Goal: Complete application form: Complete application form

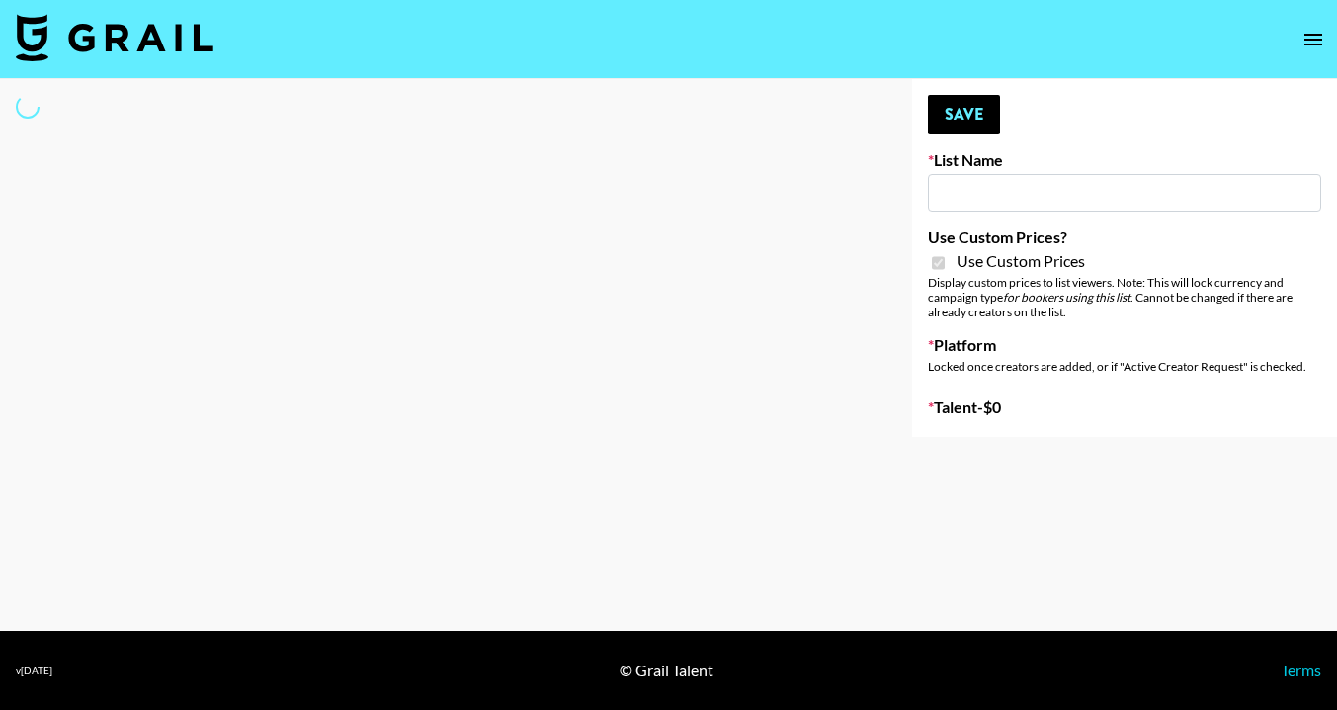
type input "Craftd"
checkbox input "true"
select select "Brand"
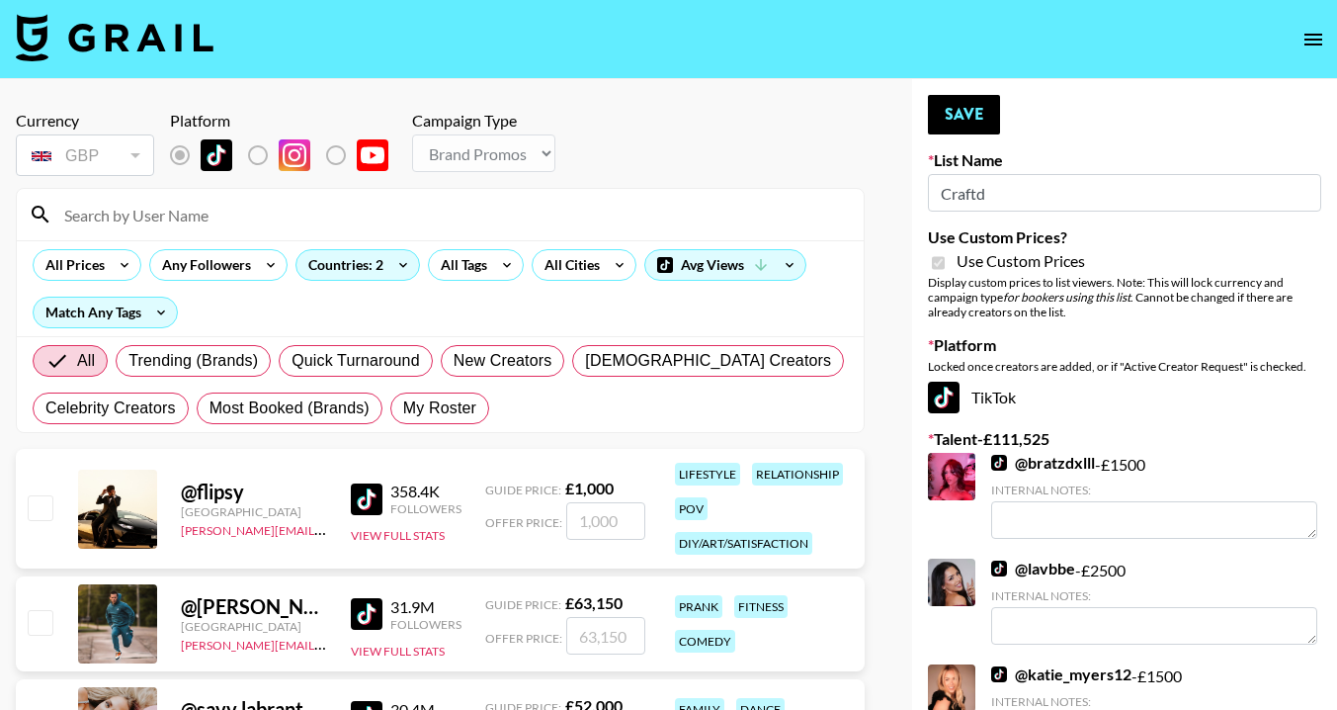
click at [387, 217] on input at bounding box center [452, 215] width 800 height 32
type input "macy"
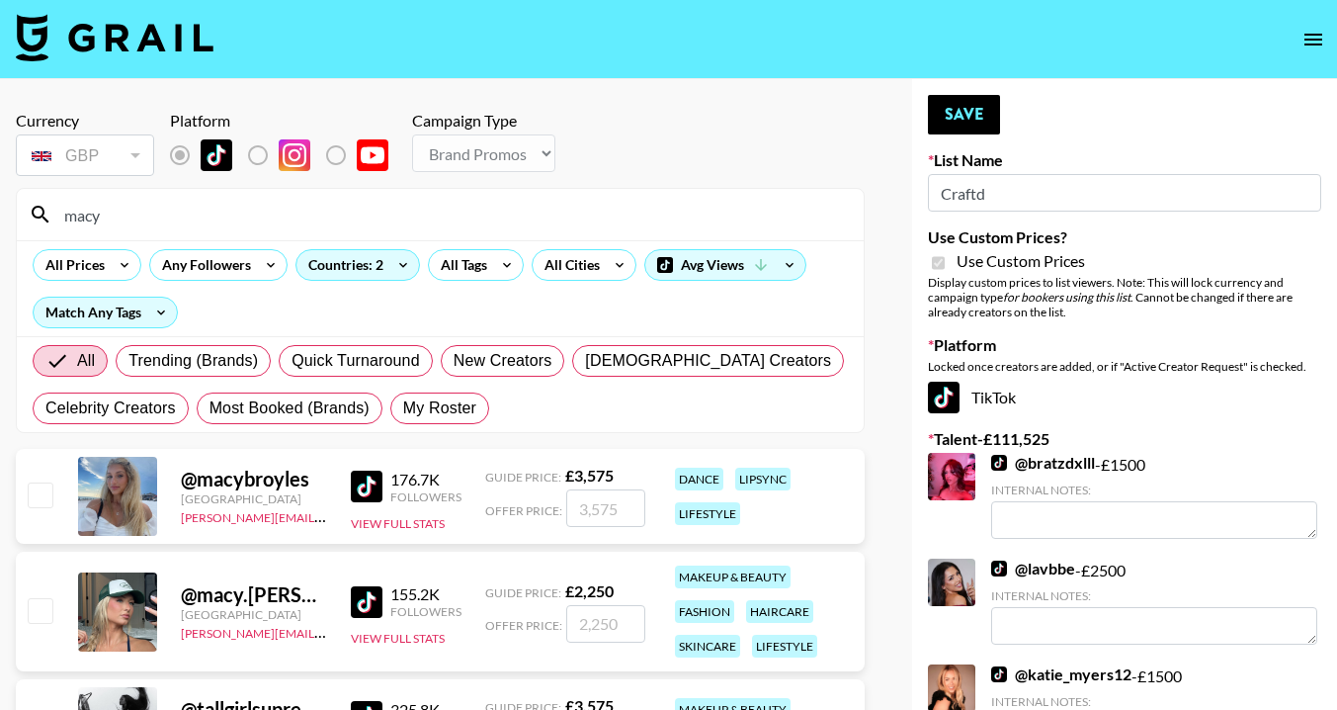
click at [44, 604] on input "checkbox" at bounding box center [40, 610] width 24 height 24
checkbox input "true"
type input "2250"
click at [967, 118] on button "Save" at bounding box center [964, 115] width 72 height 40
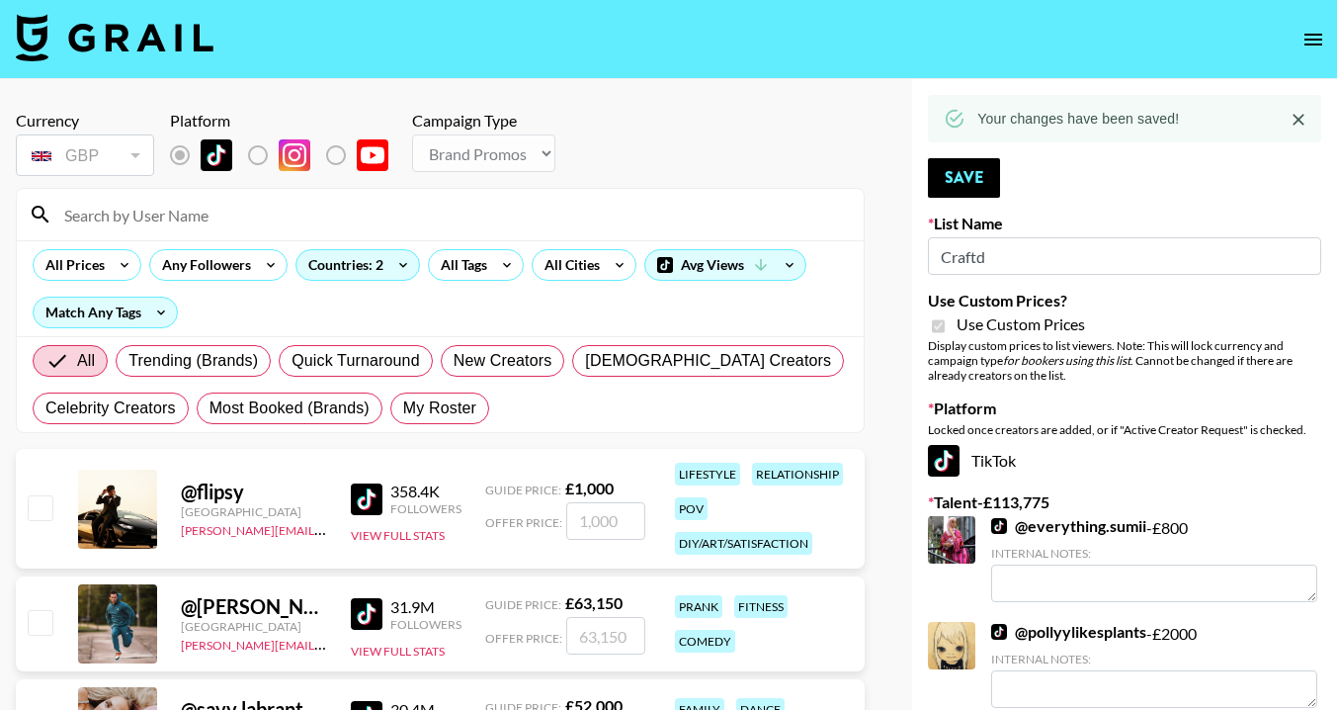
click at [287, 225] on input at bounding box center [452, 215] width 800 height 32
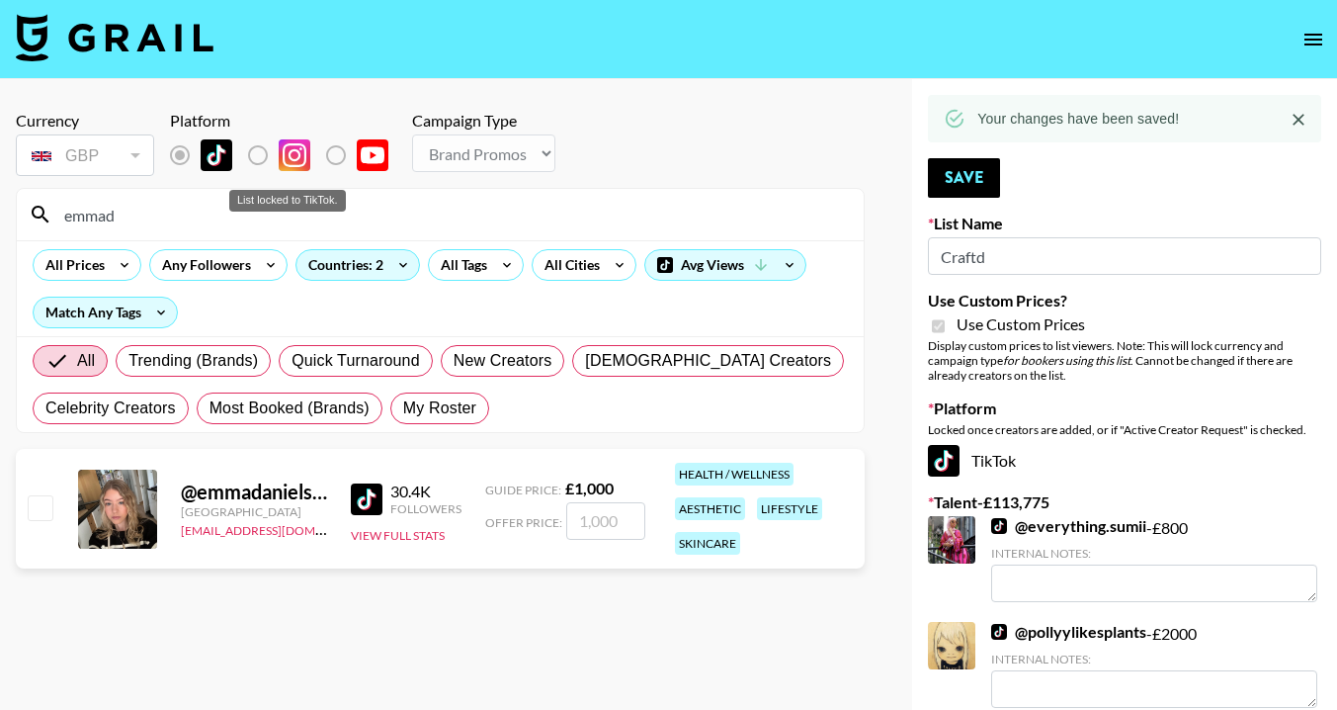
click at [255, 151] on label "List locked to TikTok." at bounding box center [273, 155] width 73 height 42
drag, startPoint x: 132, startPoint y: 220, endPoint x: 56, endPoint y: 217, distance: 76.2
click at [56, 218] on input "emmad" at bounding box center [452, 215] width 800 height 32
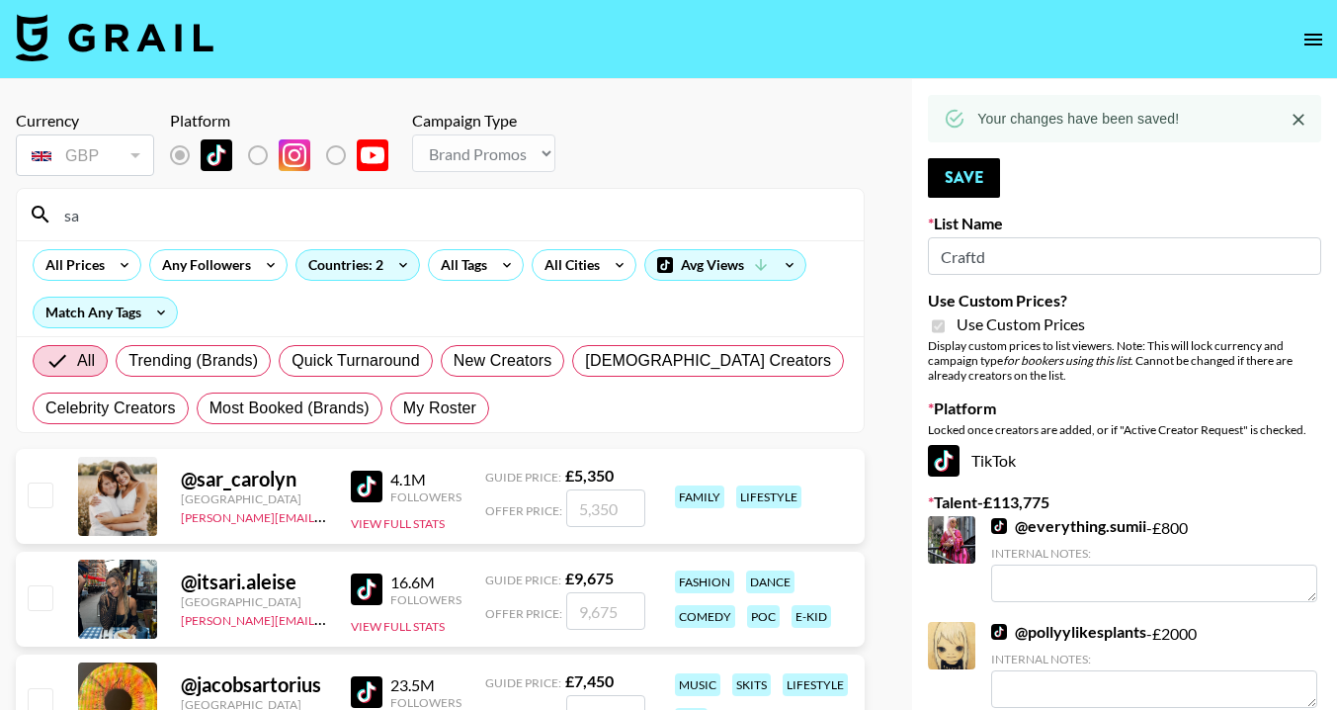
type input "s"
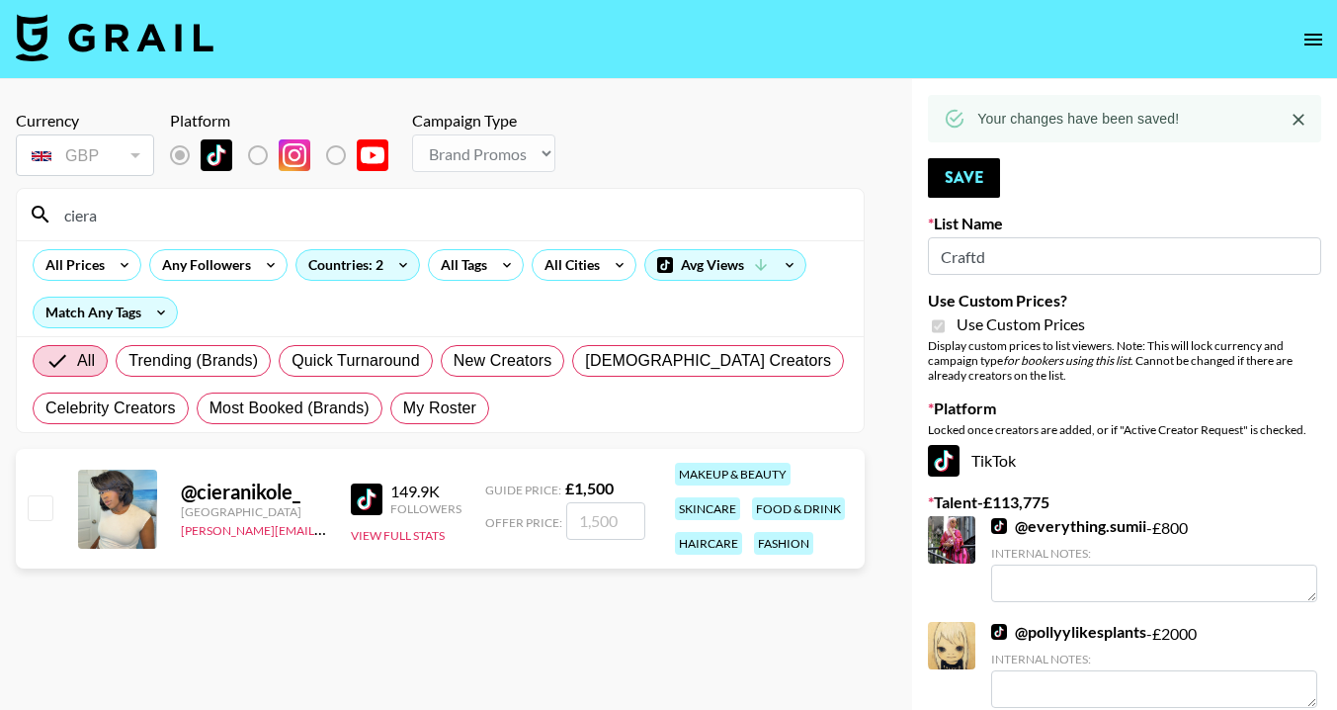
type input "ciera"
click at [40, 503] on input "checkbox" at bounding box center [40, 507] width 24 height 24
checkbox input "true"
type input "1500"
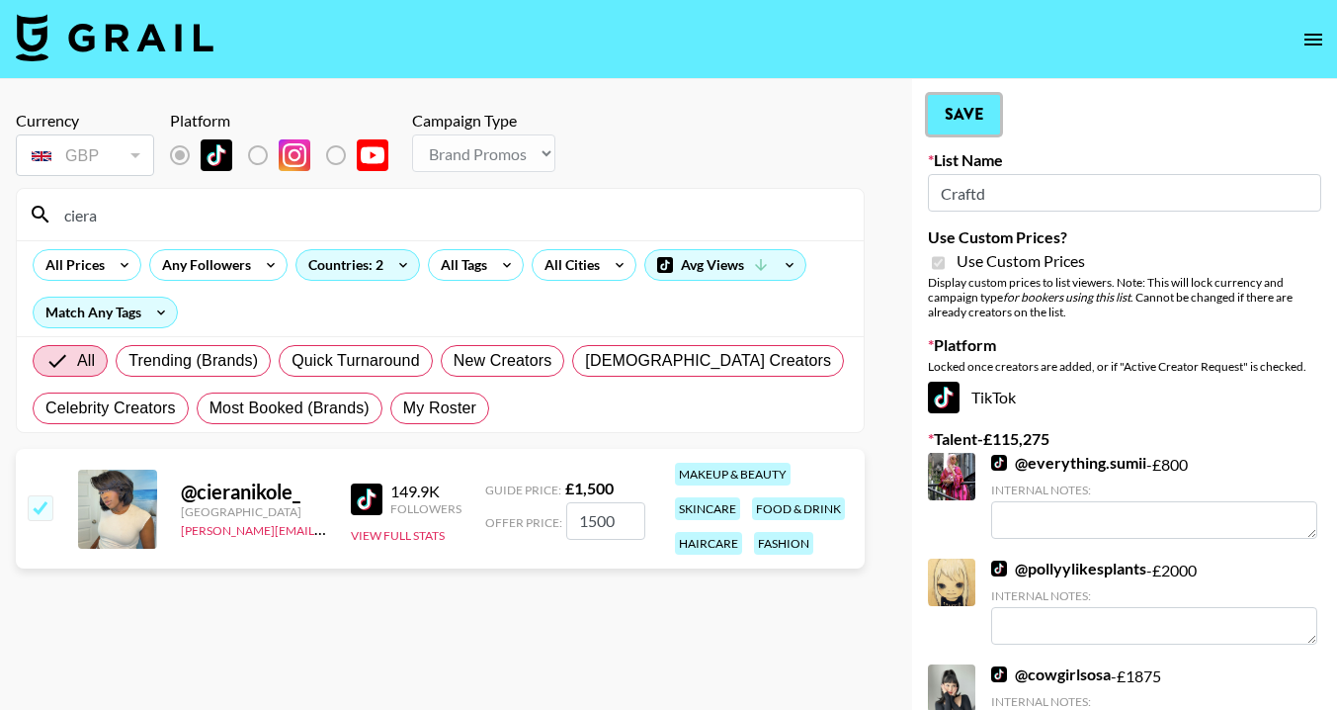
click at [974, 114] on button "Save" at bounding box center [964, 115] width 72 height 40
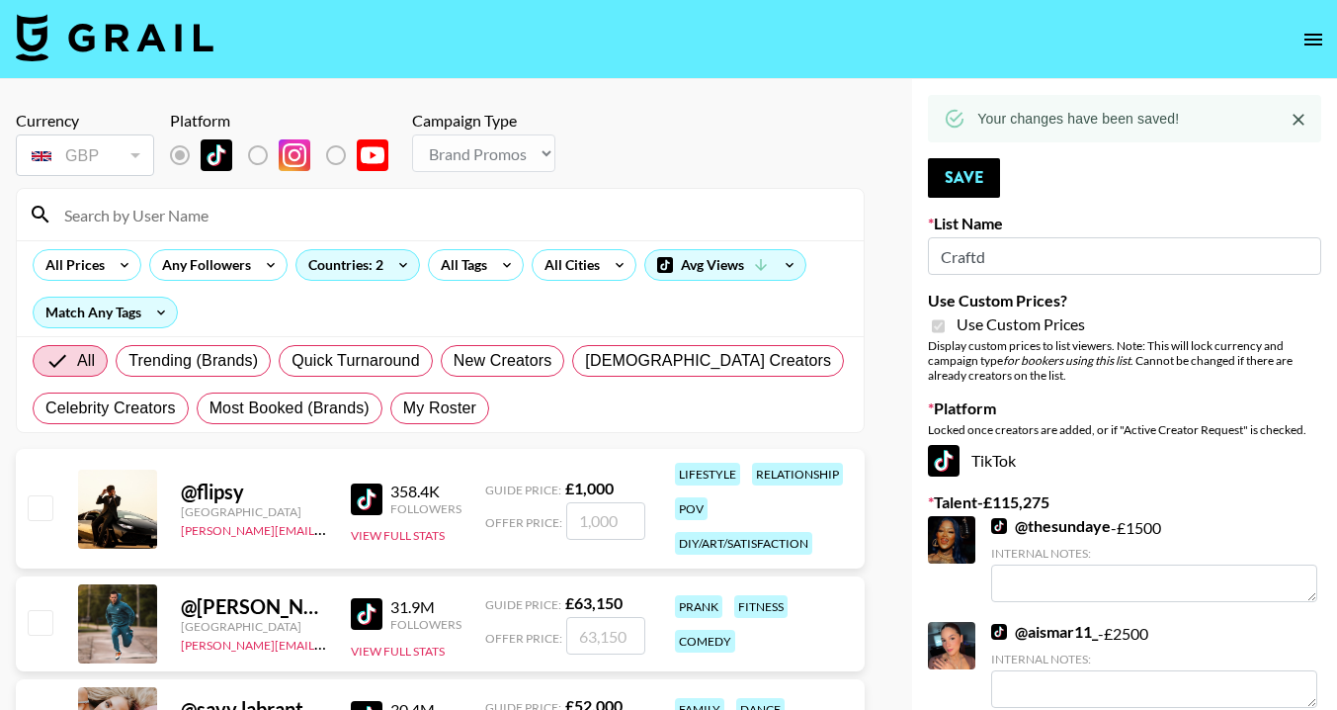
click at [133, 229] on div at bounding box center [440, 214] width 847 height 51
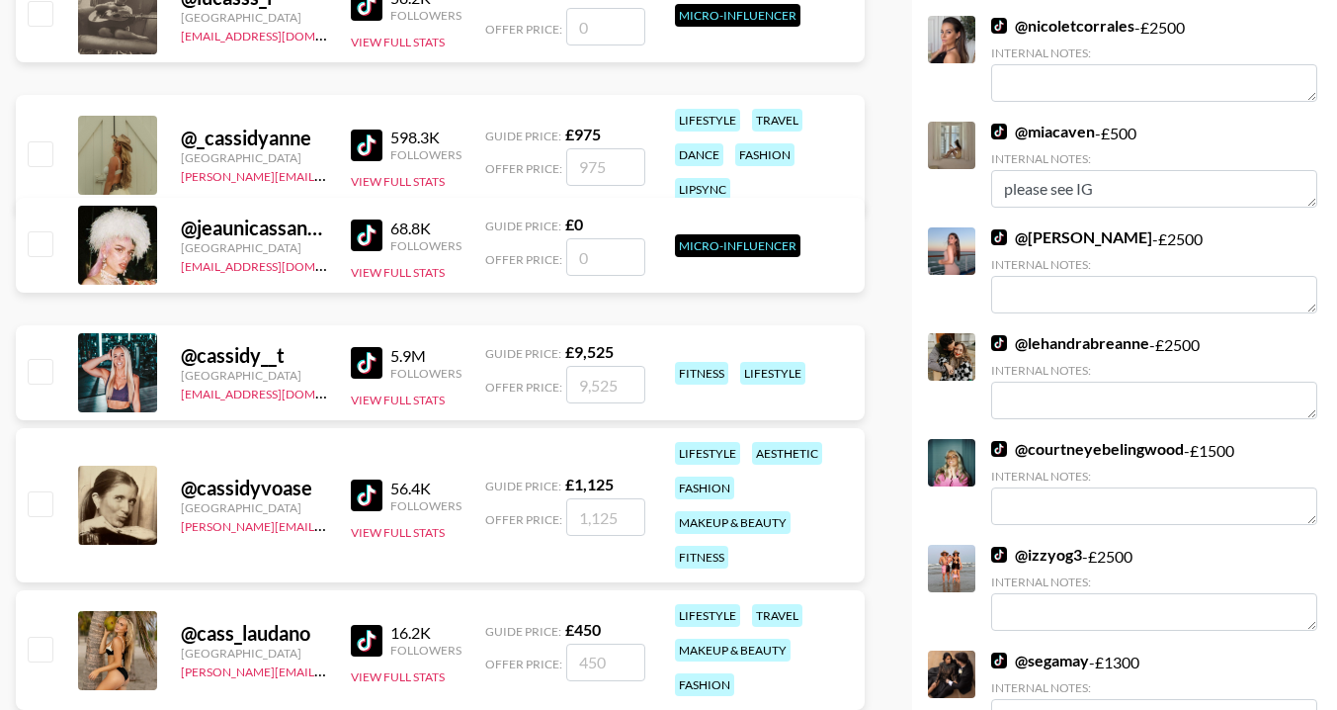
scroll to position [774, 0]
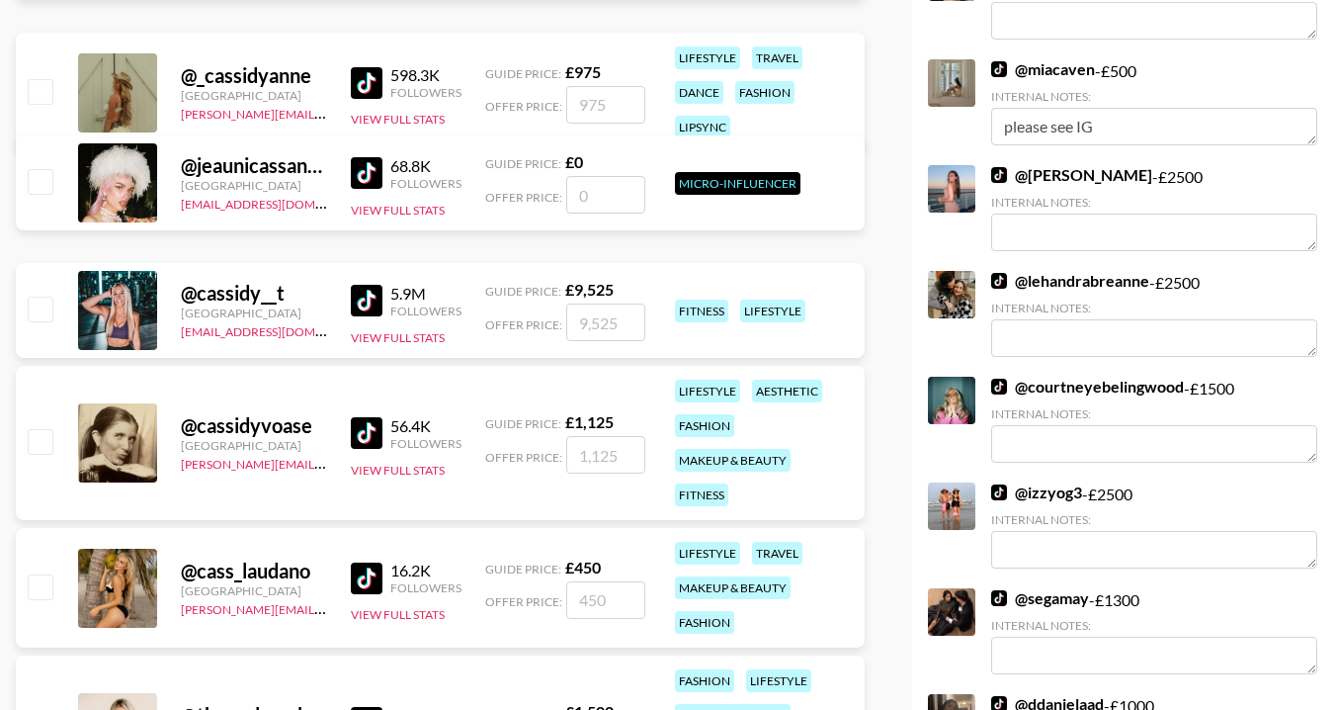
type input "cass"
click at [43, 443] on input "checkbox" at bounding box center [40, 441] width 24 height 24
checkbox input "true"
type input "1125"
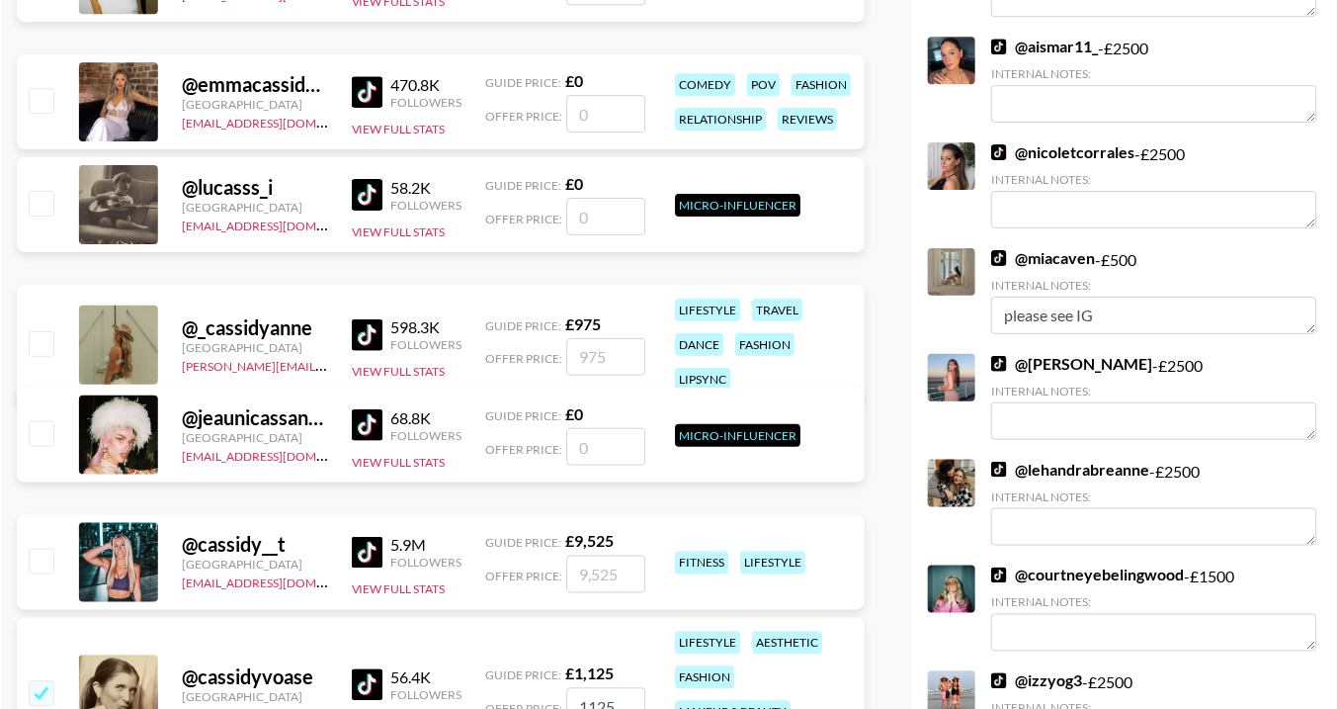
scroll to position [0, 0]
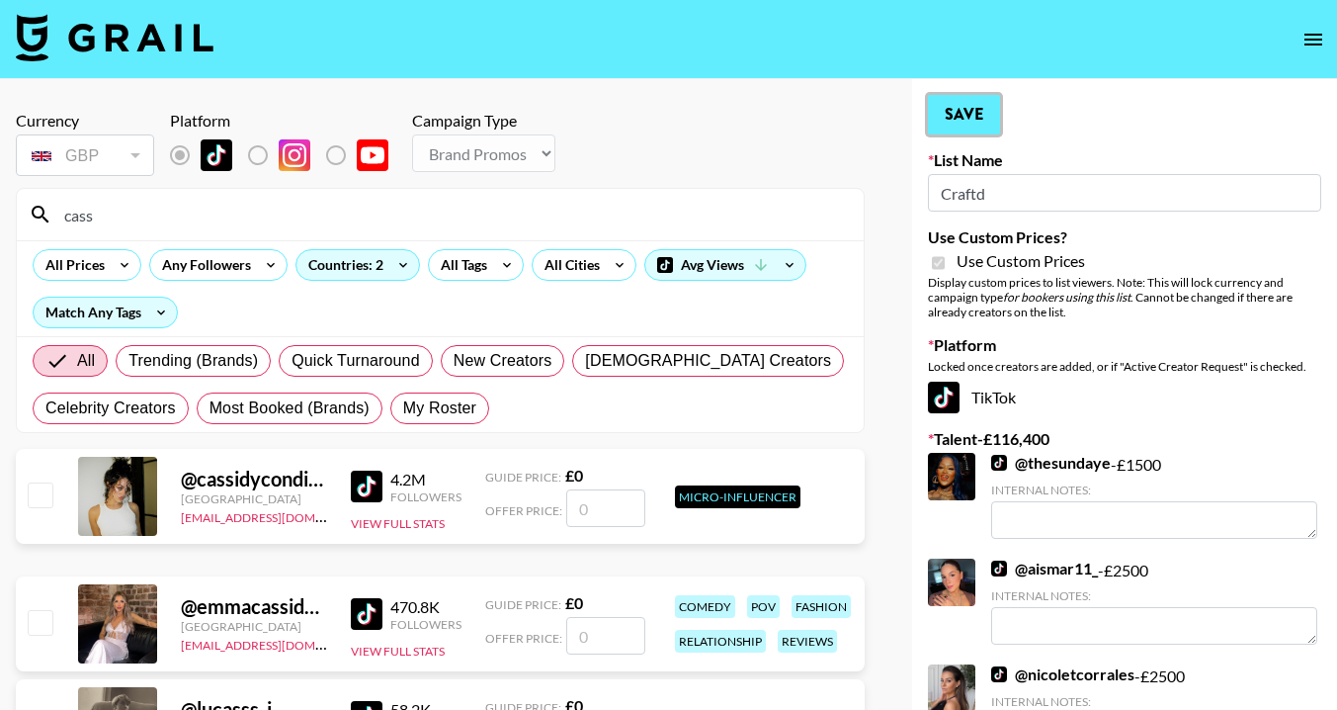
click at [991, 116] on button "Save" at bounding box center [964, 115] width 72 height 40
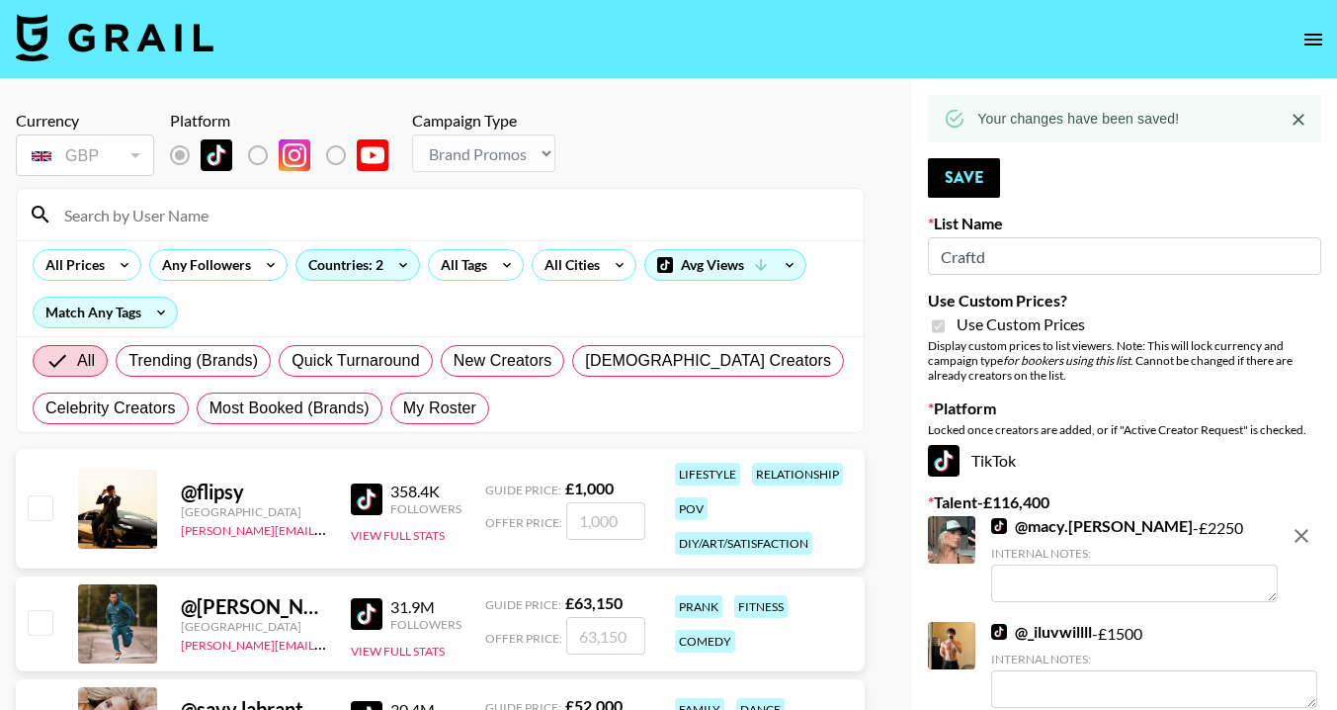
click at [173, 213] on input at bounding box center [452, 215] width 800 height 32
type input "sarahub"
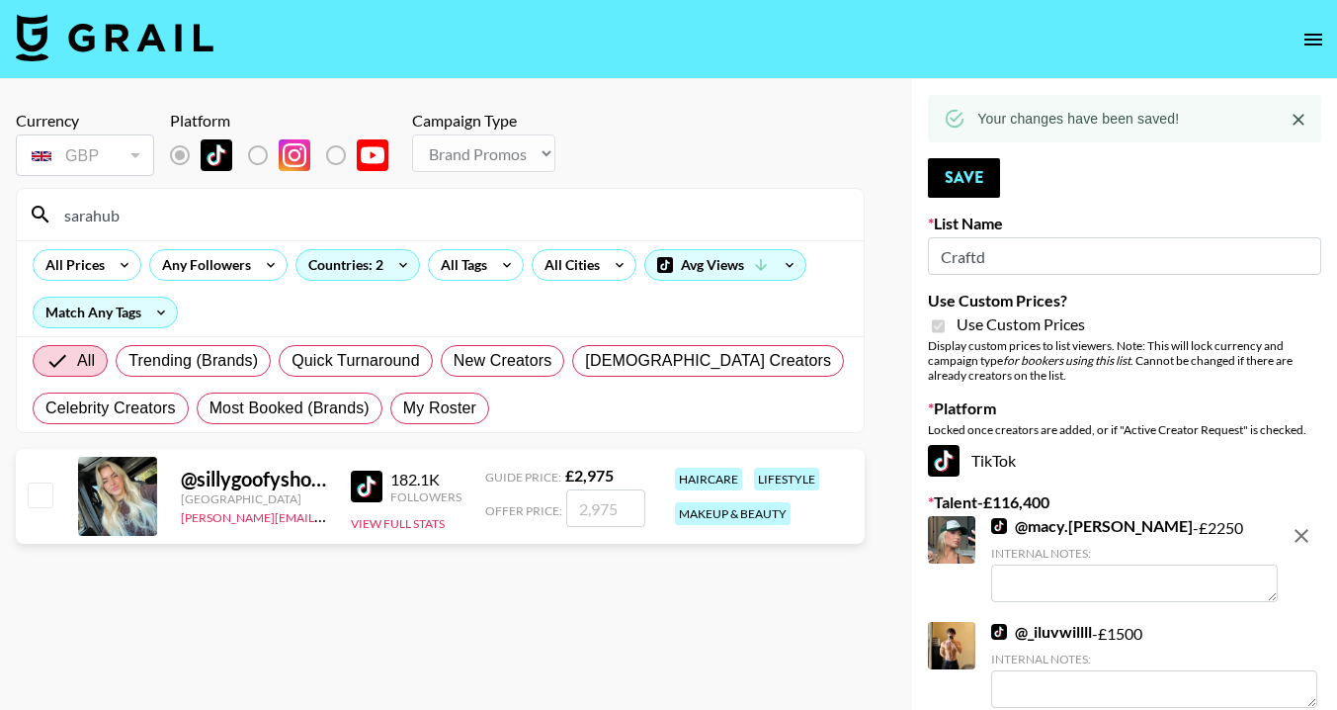
click at [42, 497] on input "checkbox" at bounding box center [40, 494] width 24 height 24
checkbox input "true"
type input "2975"
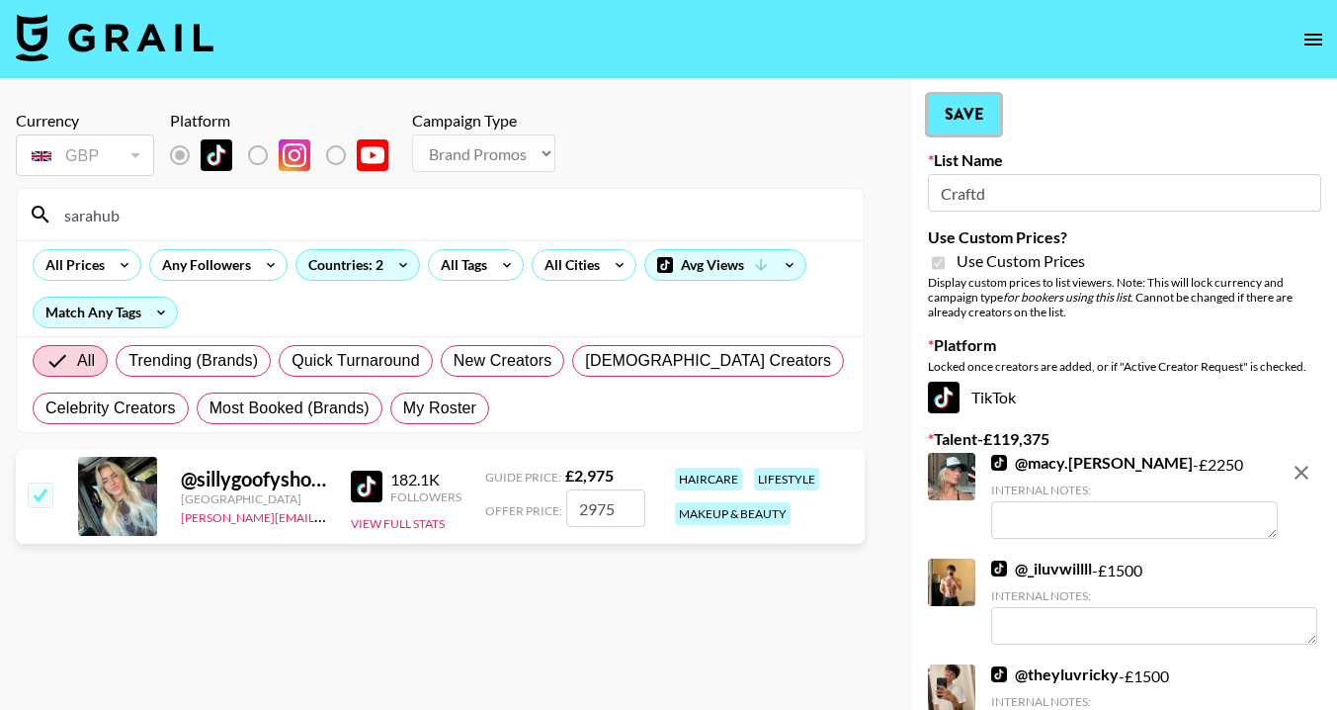
click at [969, 114] on button "Save" at bounding box center [964, 115] width 72 height 40
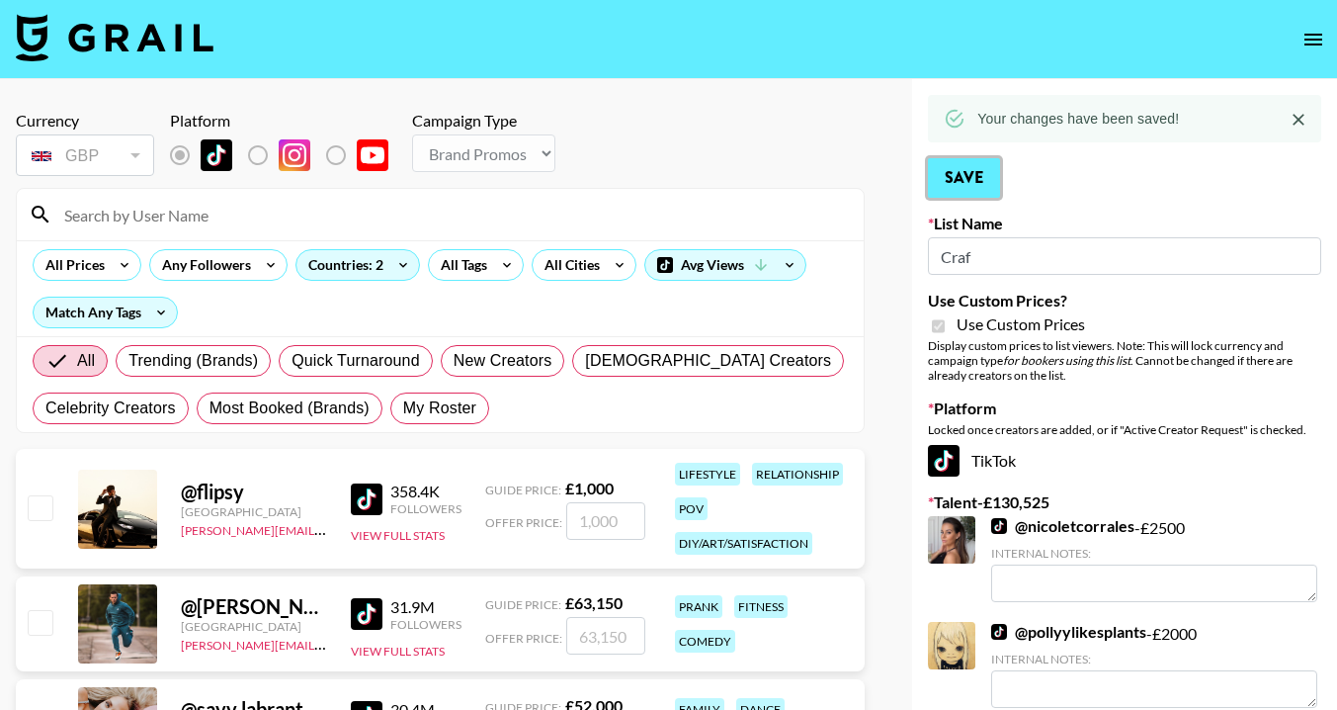
type input "sss"
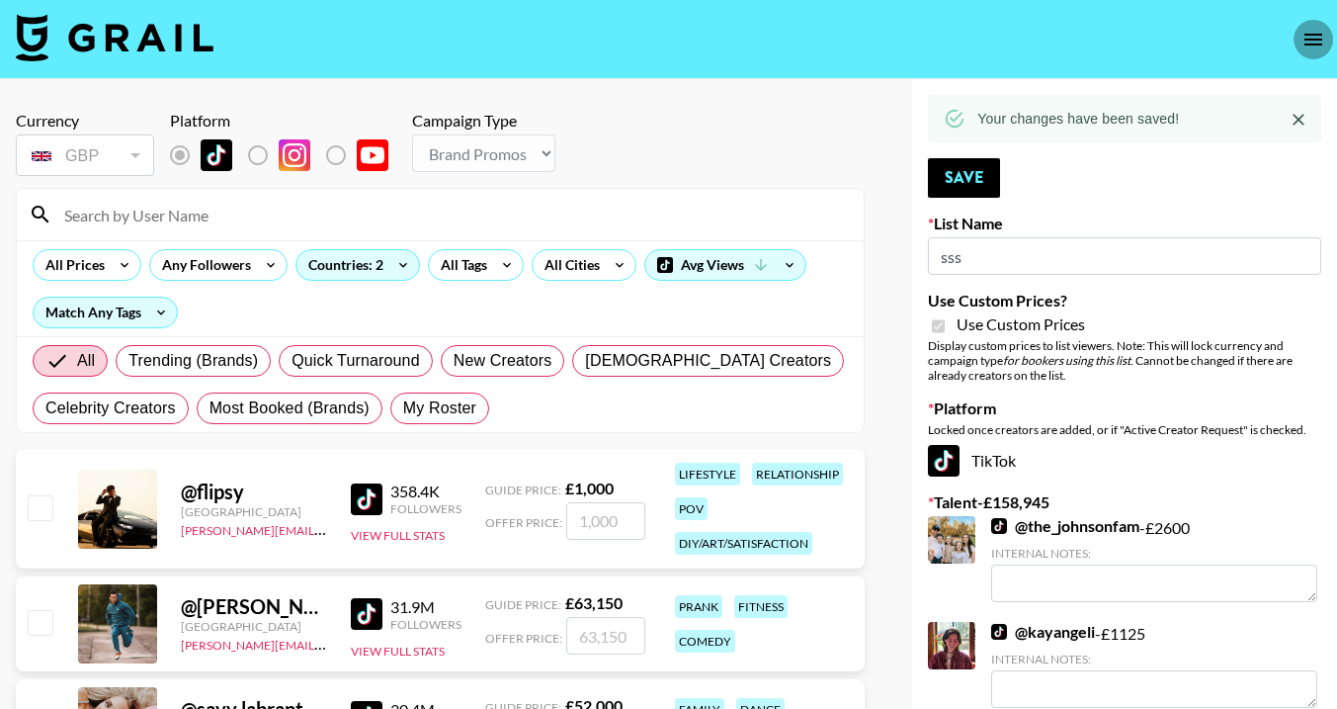
click at [1312, 30] on icon "open drawer" at bounding box center [1314, 40] width 24 height 24
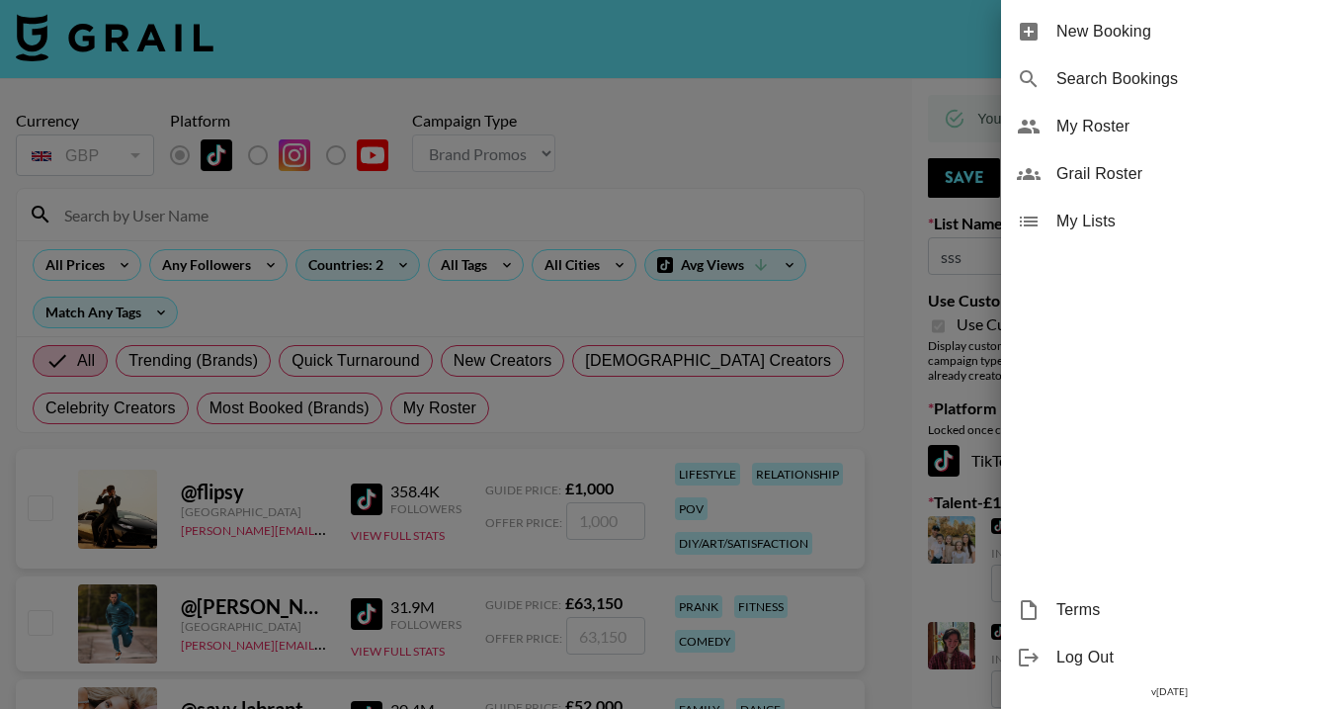
click at [52, 47] on div at bounding box center [668, 354] width 1337 height 709
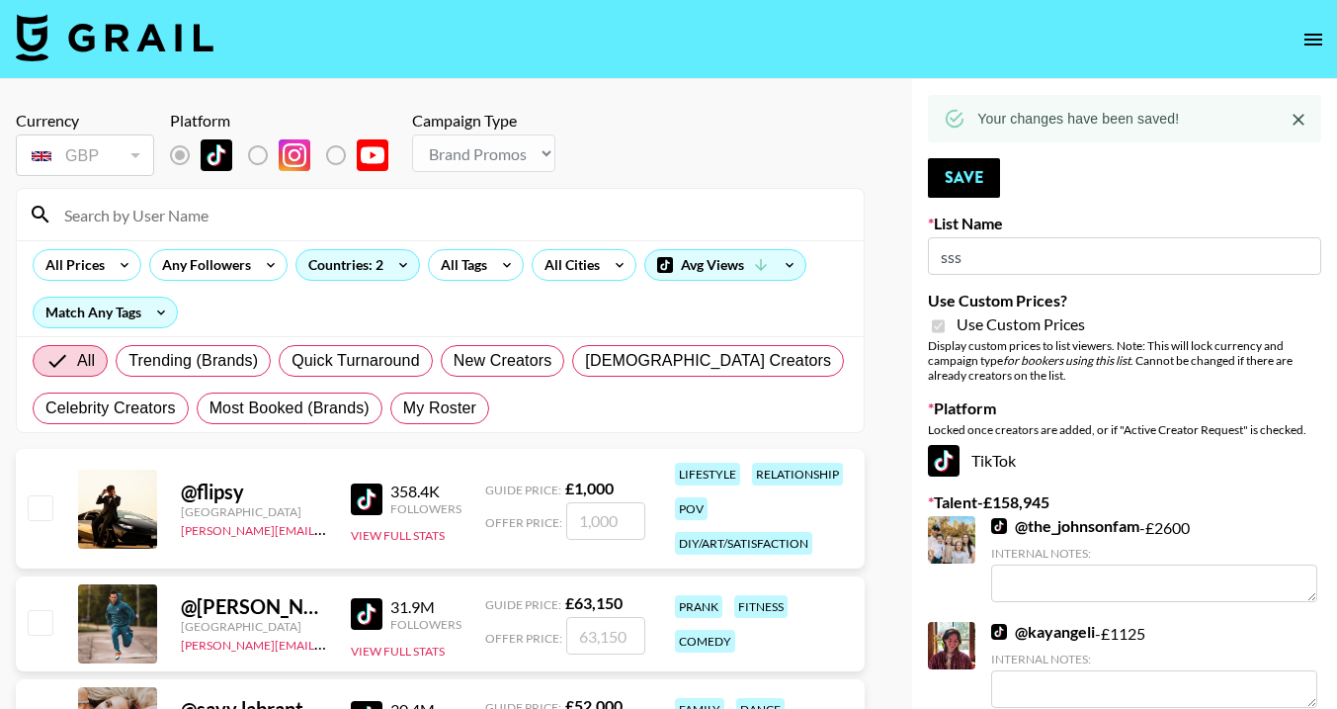
click at [22, 37] on img at bounding box center [115, 37] width 198 height 47
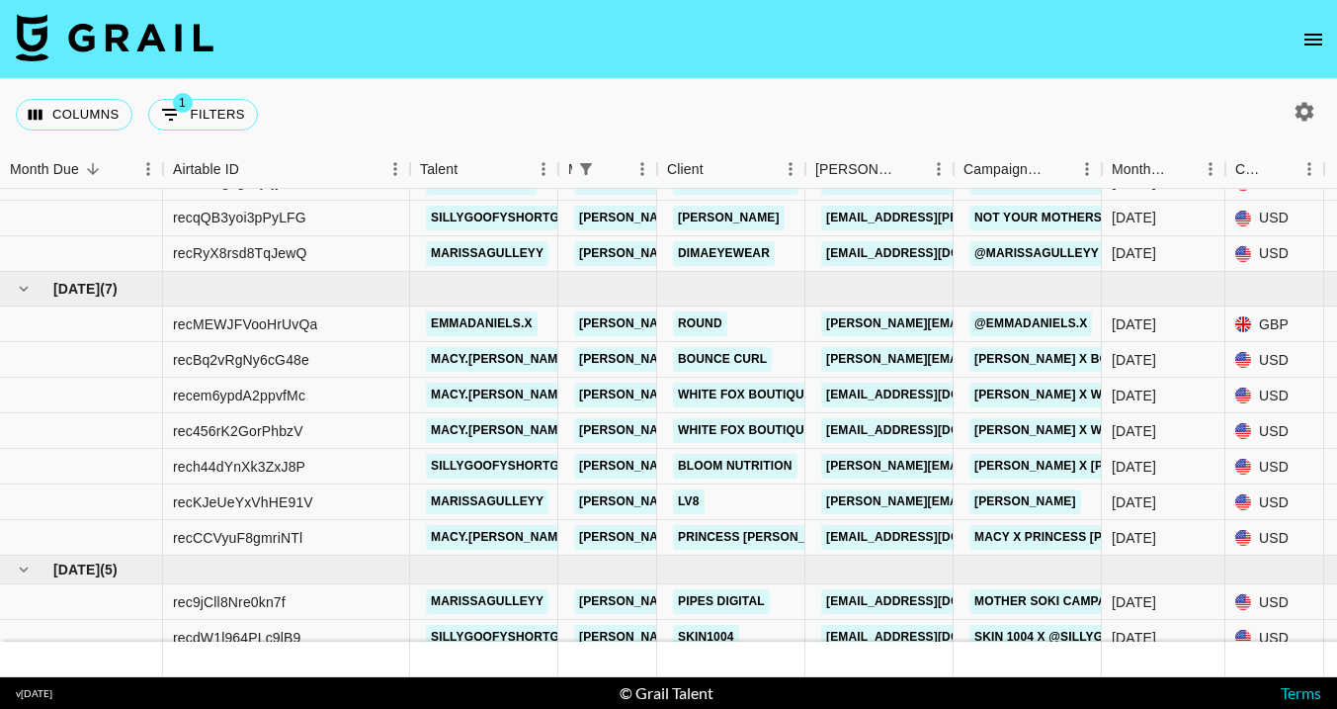
scroll to position [699, 0]
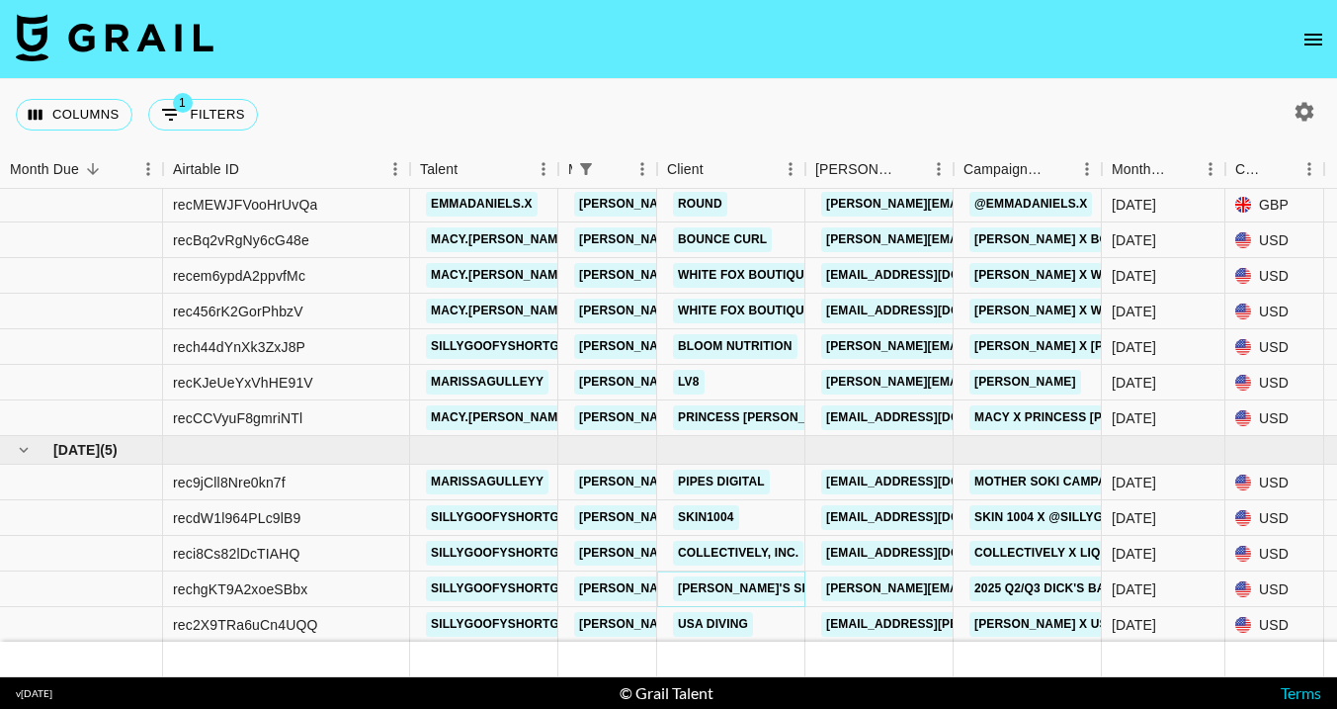
click at [725, 584] on link "[PERSON_NAME]'s Sporting Goods" at bounding box center [791, 588] width 237 height 25
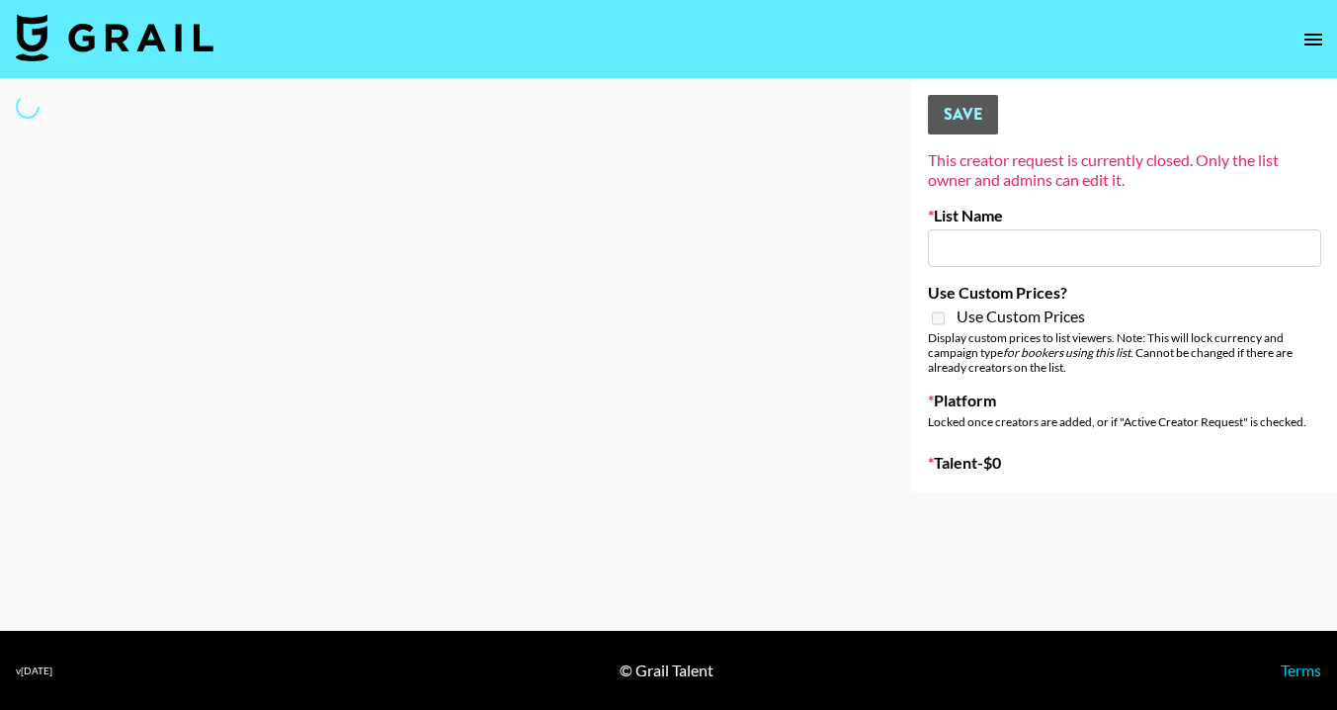
type input "Primal Harvest (21st Aug)"
select select "Song"
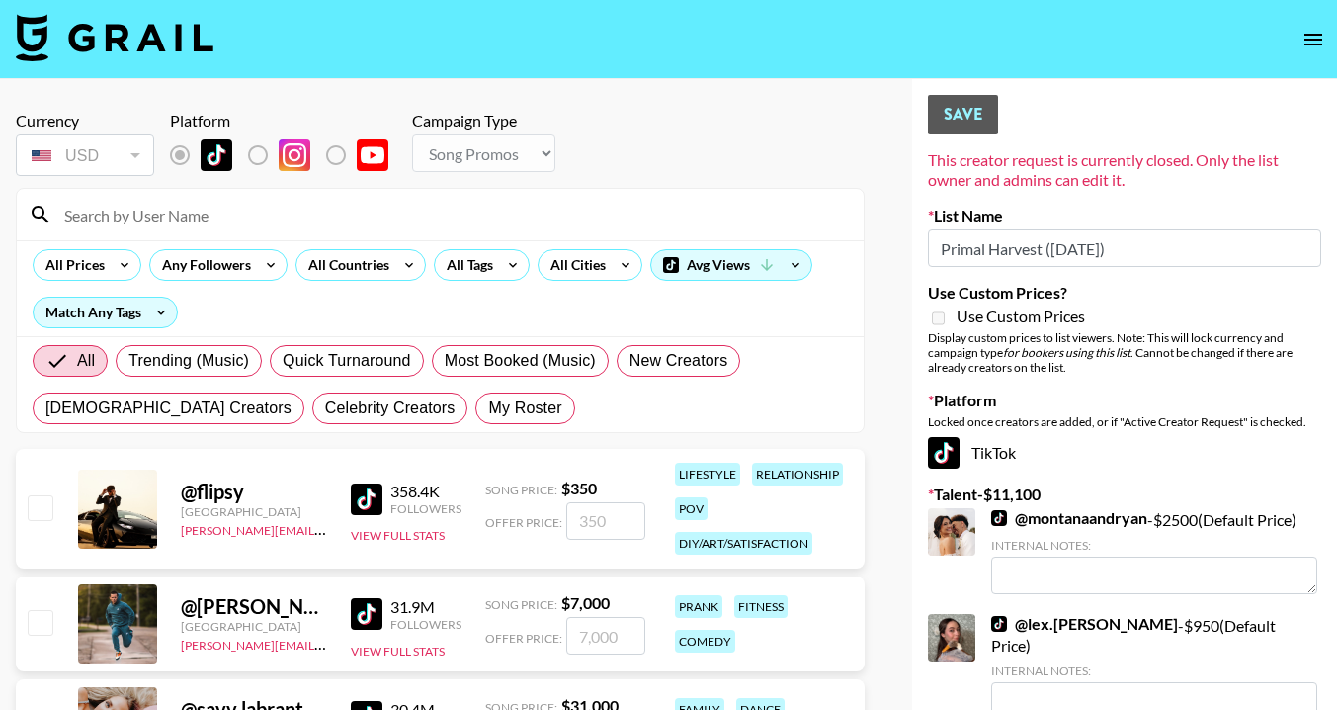
click at [409, 209] on input at bounding box center [452, 215] width 800 height 32
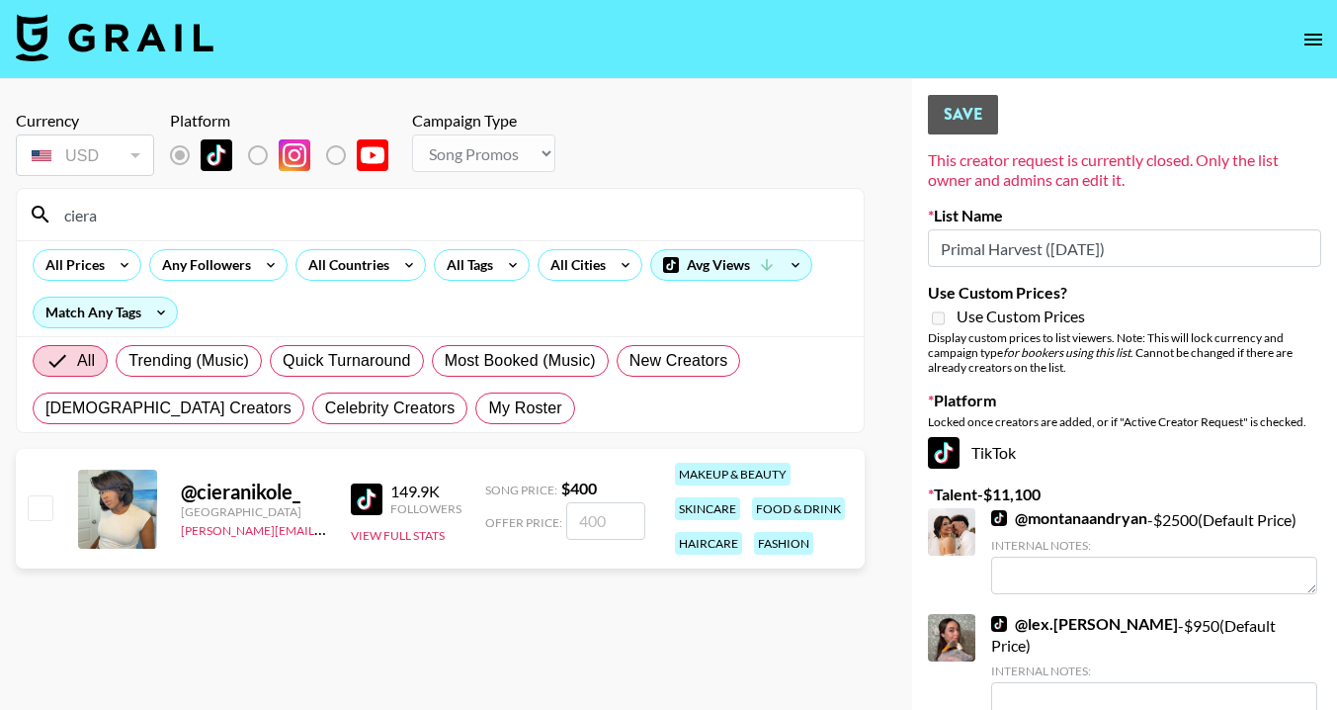
type input "ciera"
click at [43, 508] on input "checkbox" at bounding box center [40, 507] width 24 height 24
checkbox input "true"
drag, startPoint x: 612, startPoint y: 519, endPoint x: 572, endPoint y: 519, distance: 39.5
click at [572, 519] on input "400" at bounding box center [605, 521] width 79 height 38
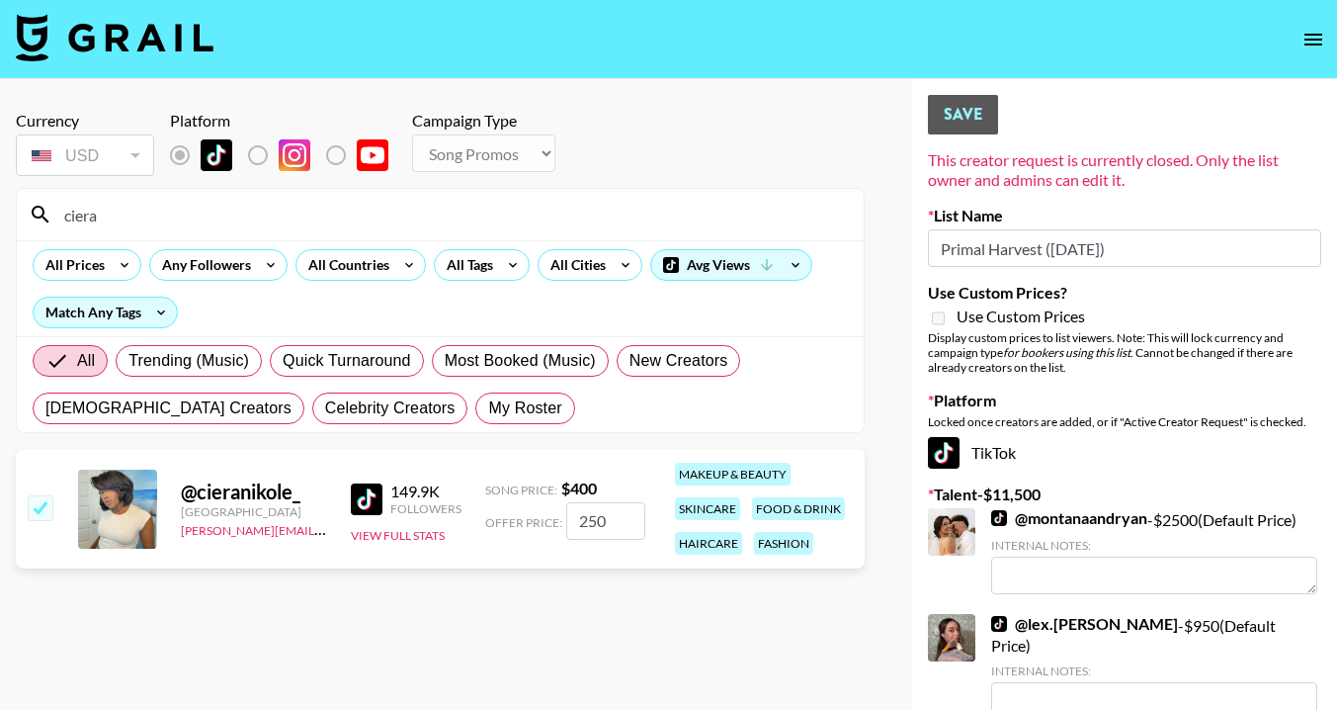
type input "2500"
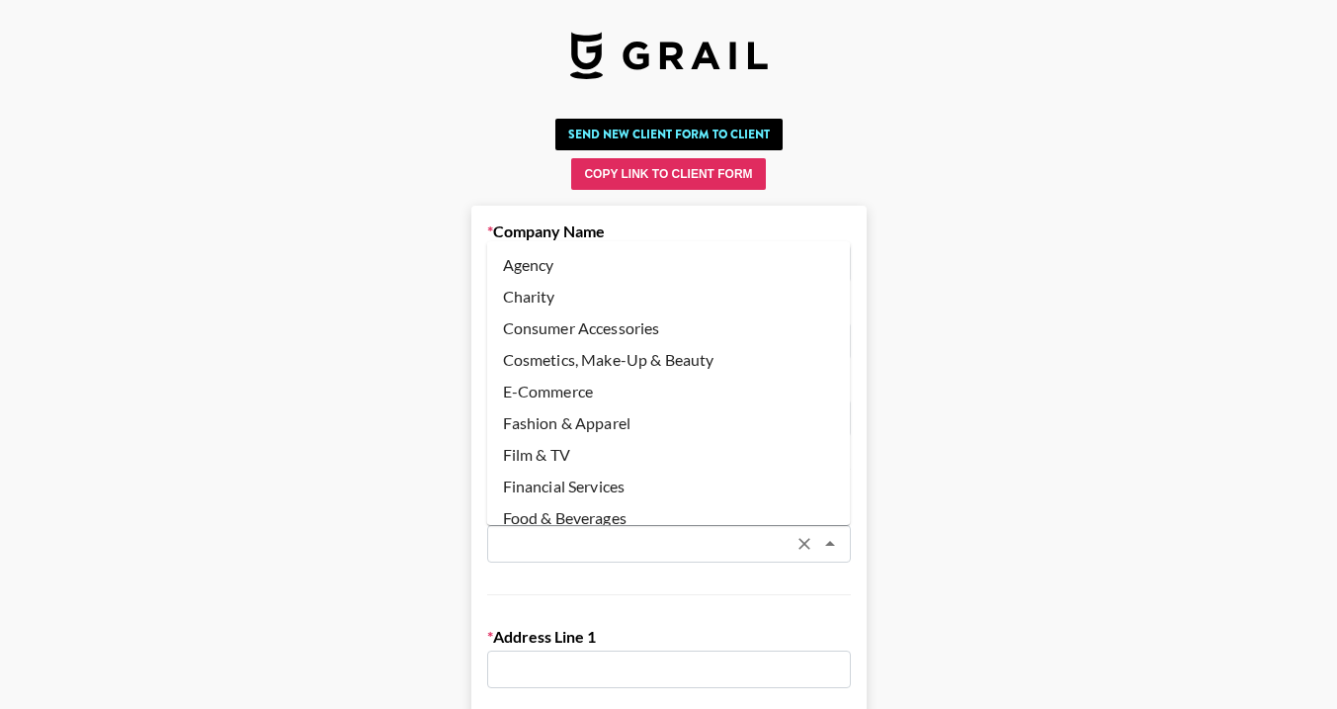
click at [637, 536] on input "text" at bounding box center [643, 544] width 288 height 23
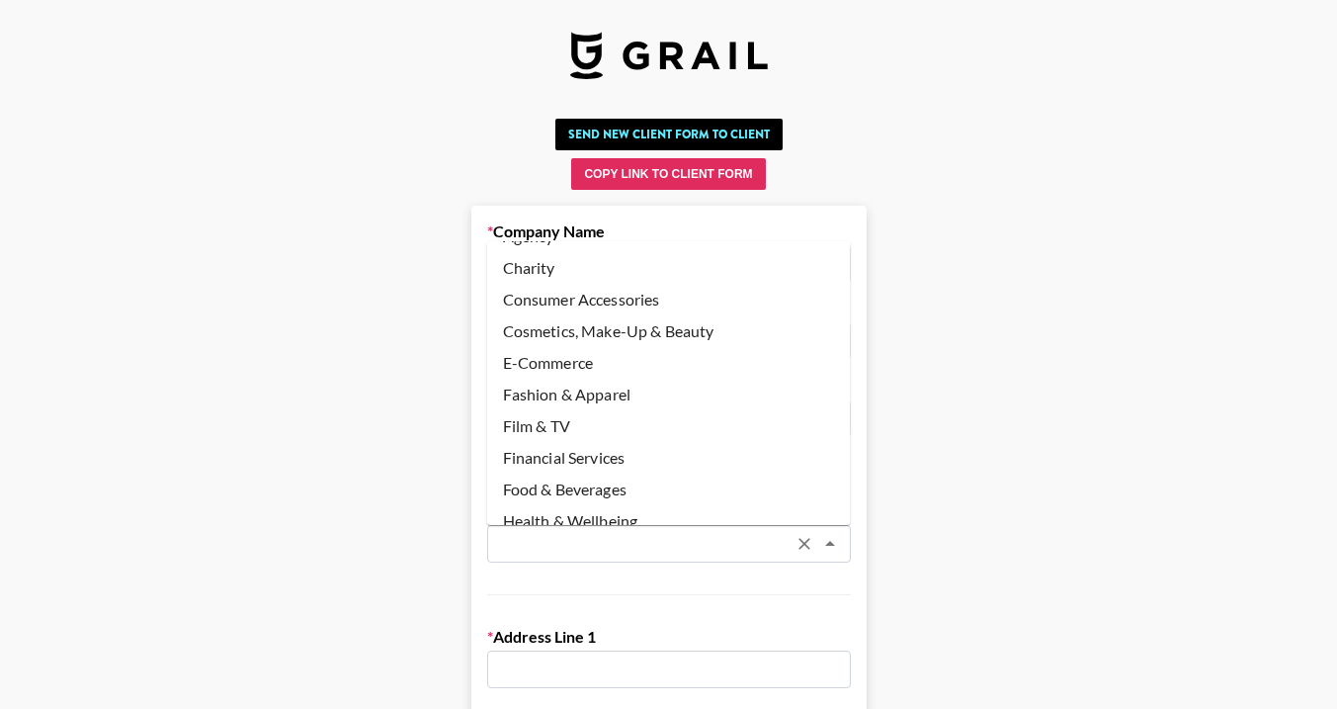
scroll to position [5, 0]
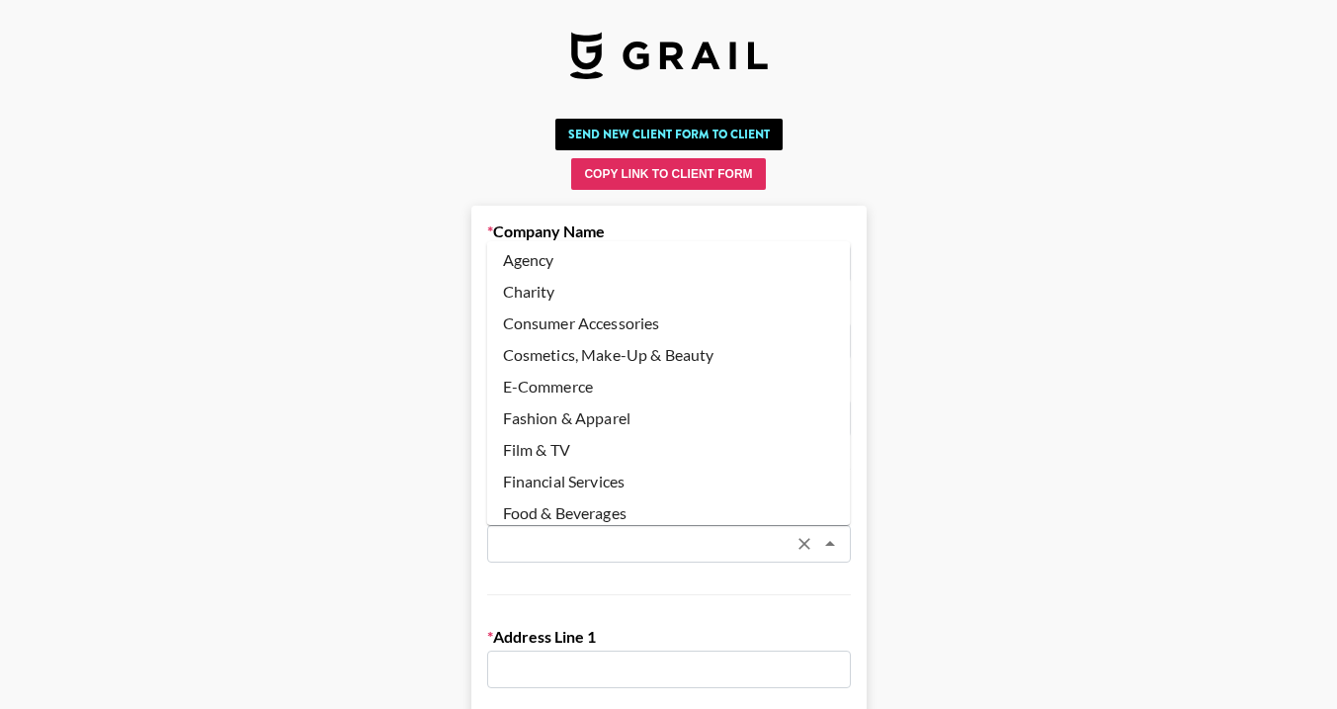
click at [603, 421] on li "Fashion & Apparel" at bounding box center [669, 418] width 364 height 32
type input "Fashion & Apparel"
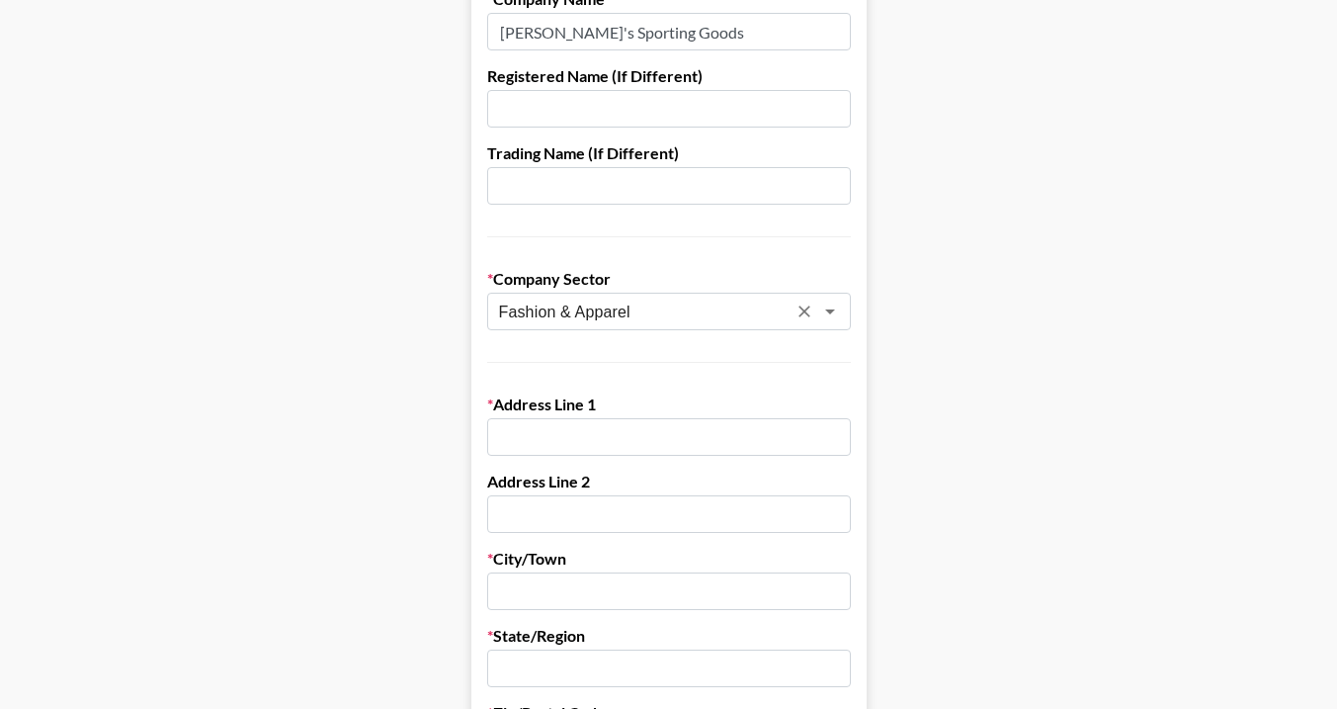
scroll to position [234, 0]
click at [579, 436] on input "text" at bounding box center [669, 435] width 364 height 38
paste input "345 Court Street"
type input "345 Court Street"
click at [606, 588] on input "text" at bounding box center [669, 589] width 364 height 38
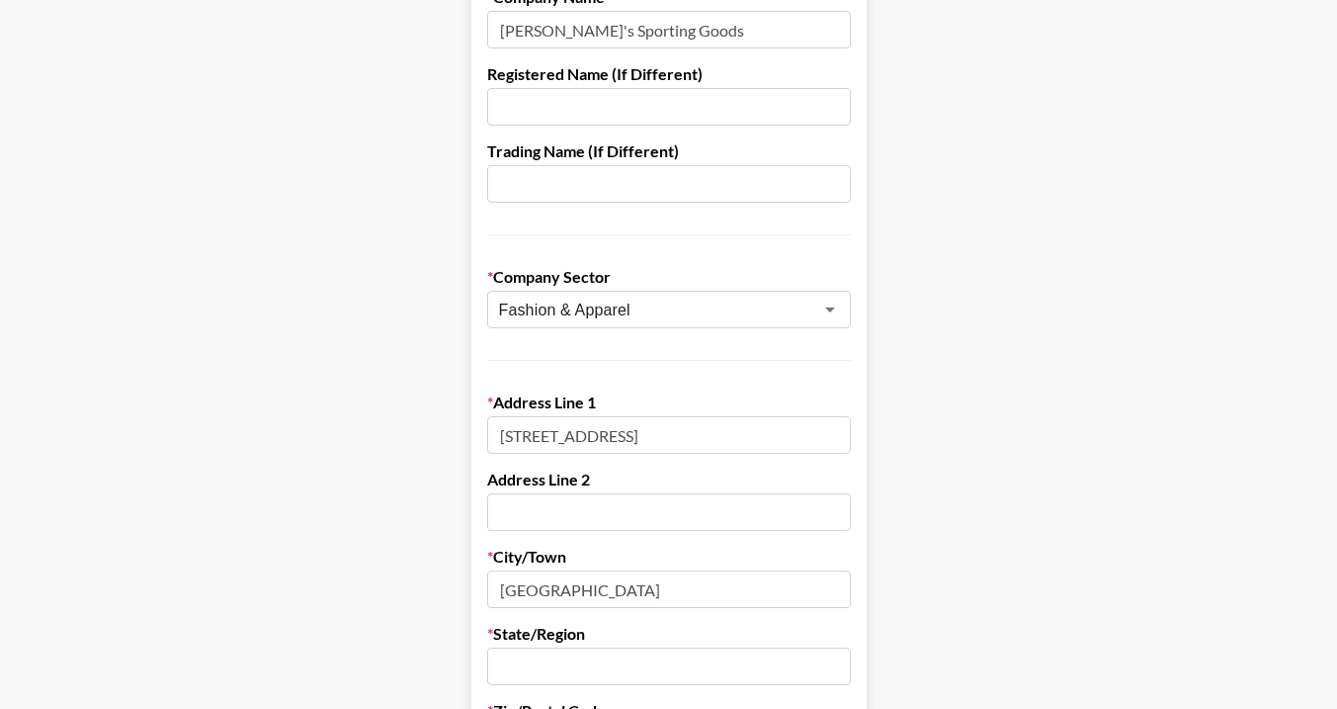
click at [527, 588] on input "Pitttsburg" at bounding box center [669, 589] width 364 height 38
drag, startPoint x: 597, startPoint y: 580, endPoint x: 481, endPoint y: 578, distance: 115.6
paste input "text"
type input "Pittsburgh"
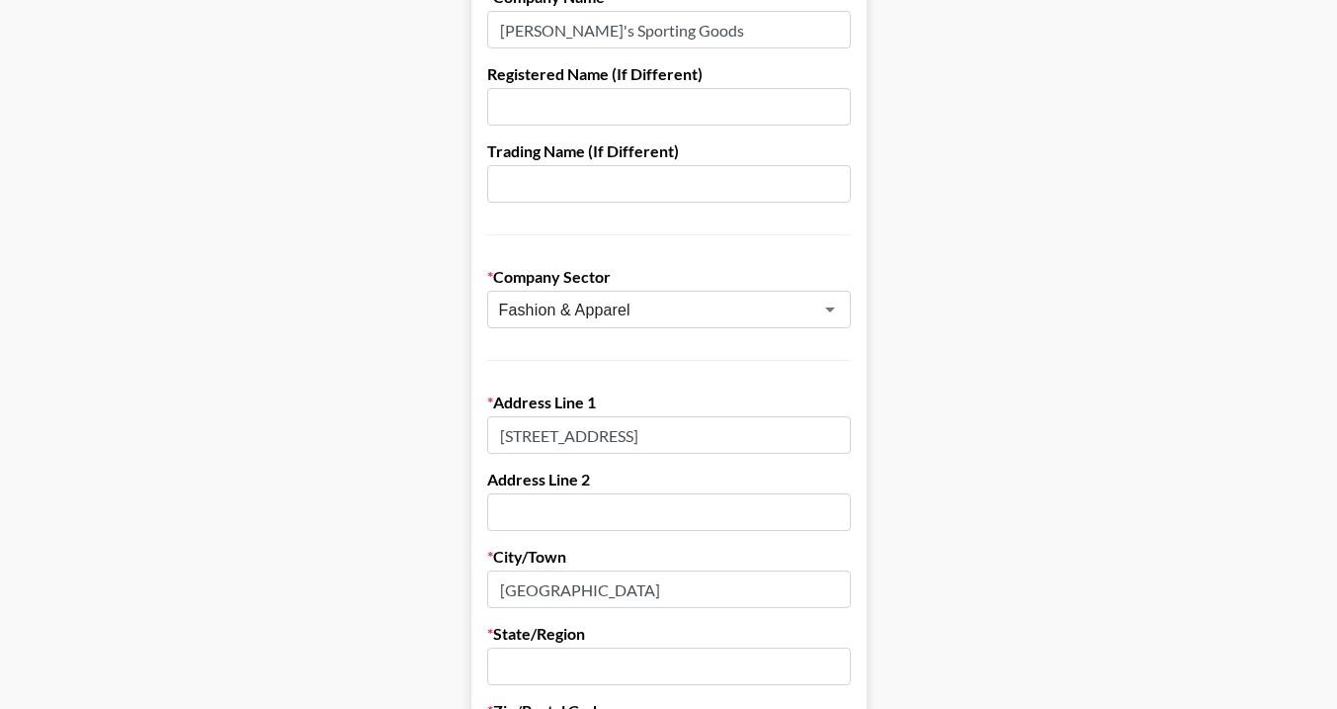
click at [548, 661] on input "text" at bounding box center [669, 666] width 364 height 38
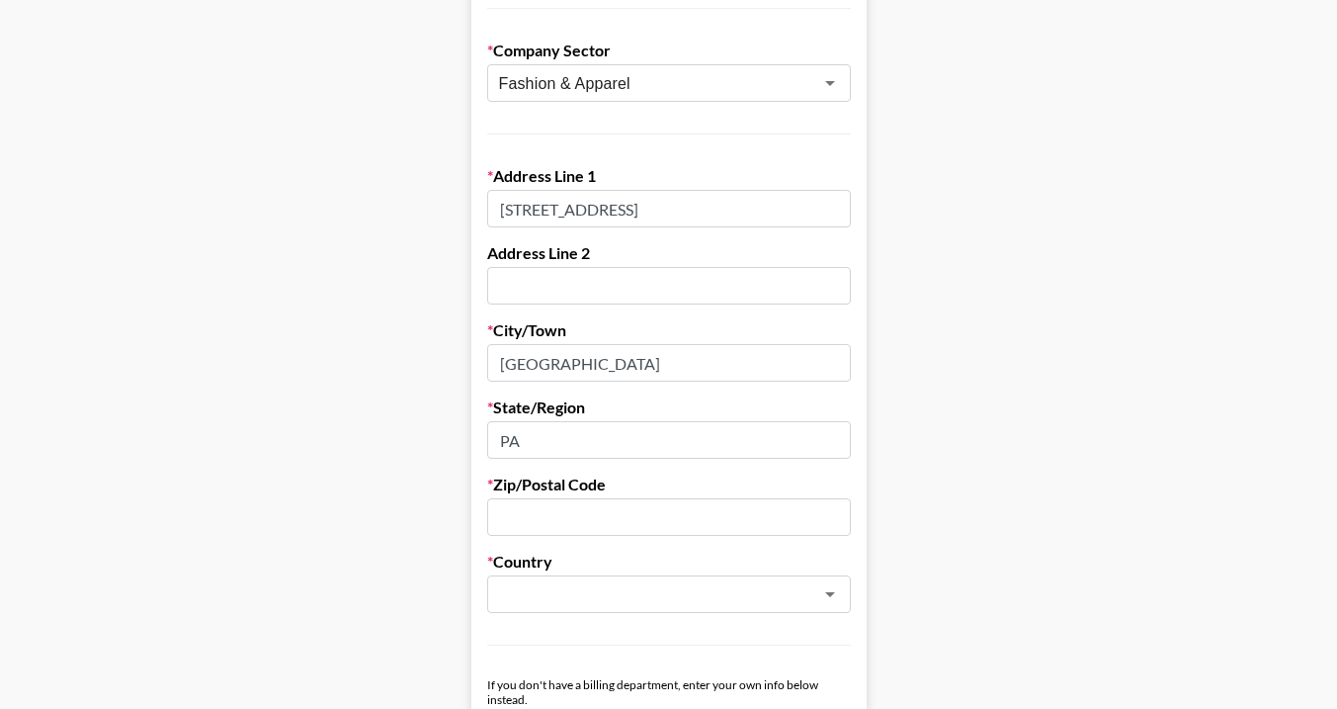
scroll to position [463, 0]
type input "PA"
click at [635, 518] on input "text" at bounding box center [669, 515] width 364 height 38
paste input "15108"
type input "15108"
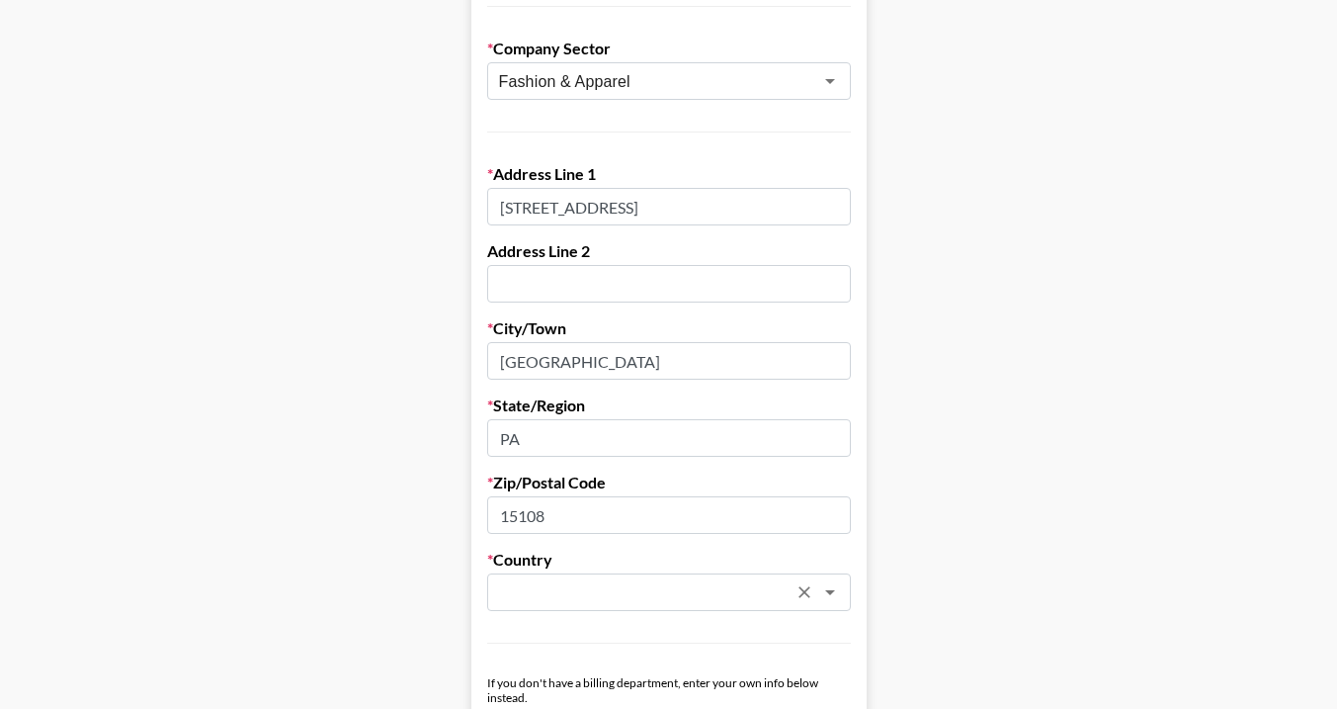
click at [630, 593] on input "text" at bounding box center [643, 592] width 288 height 23
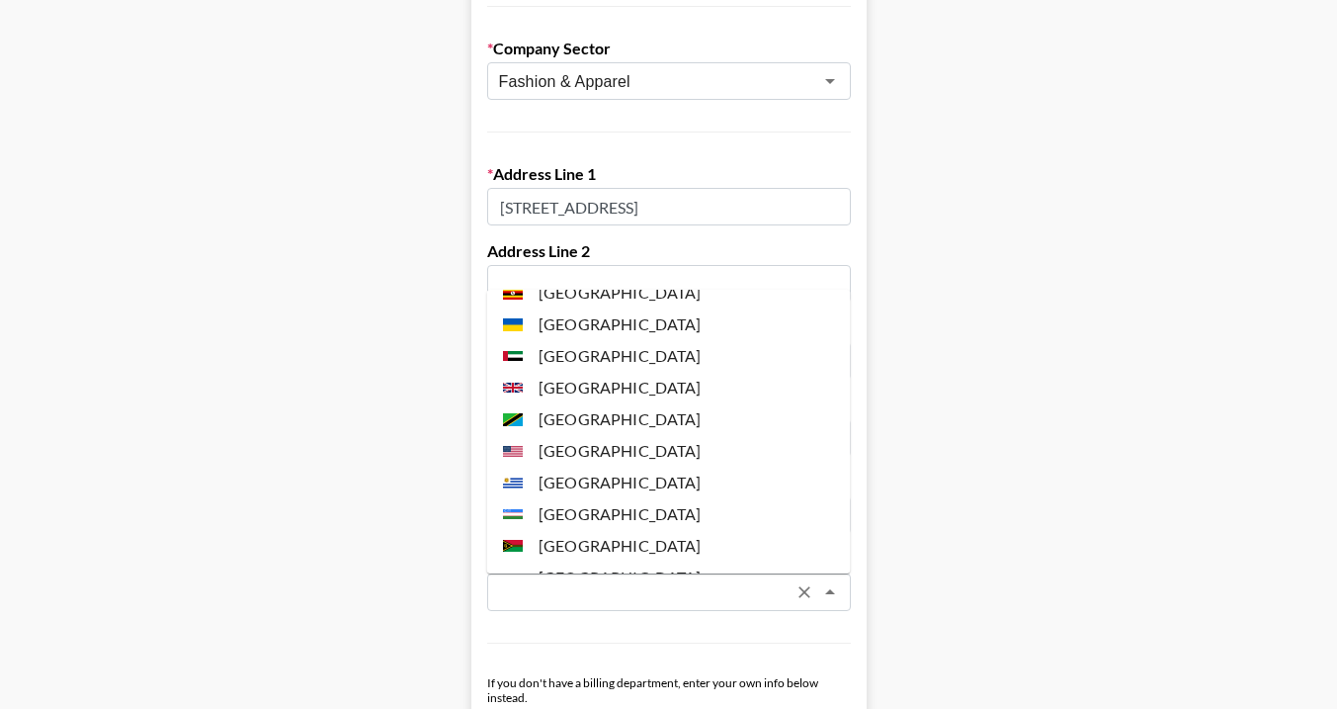
scroll to position [7492, 0]
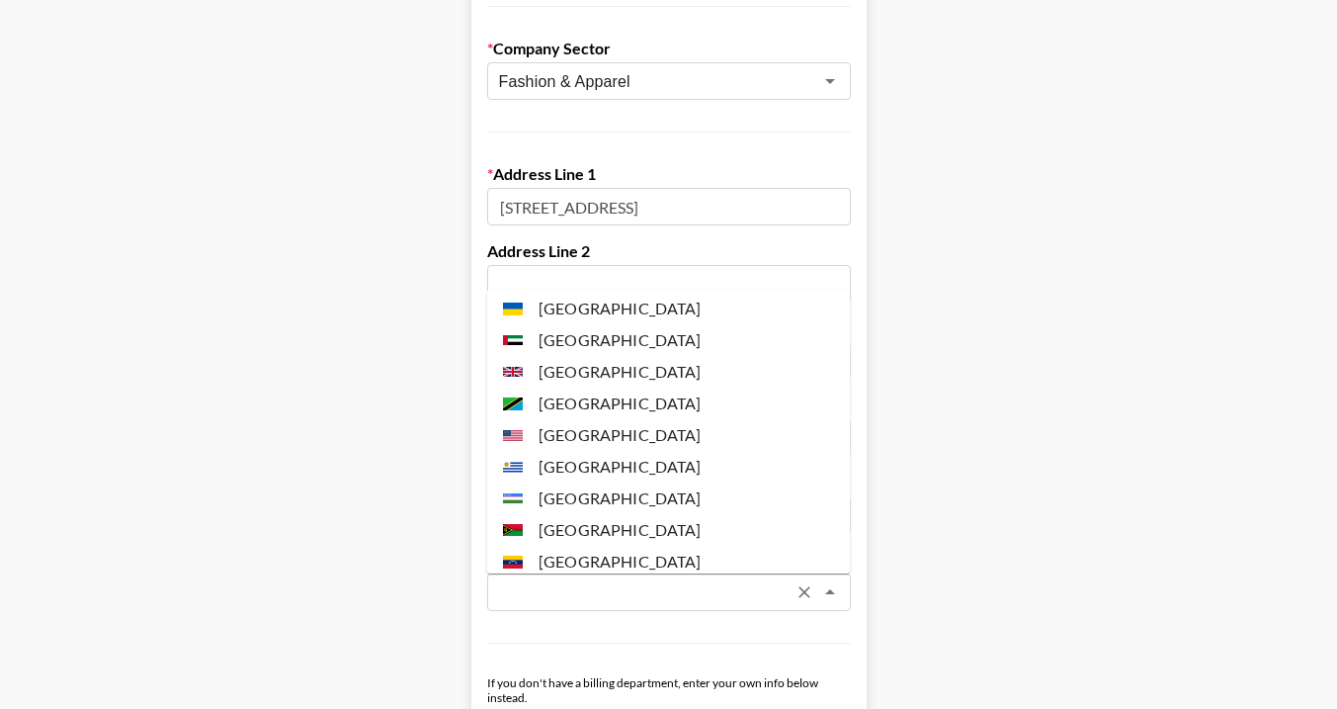
click at [630, 419] on li "[GEOGRAPHIC_DATA]" at bounding box center [669, 435] width 364 height 32
type input "[GEOGRAPHIC_DATA]"
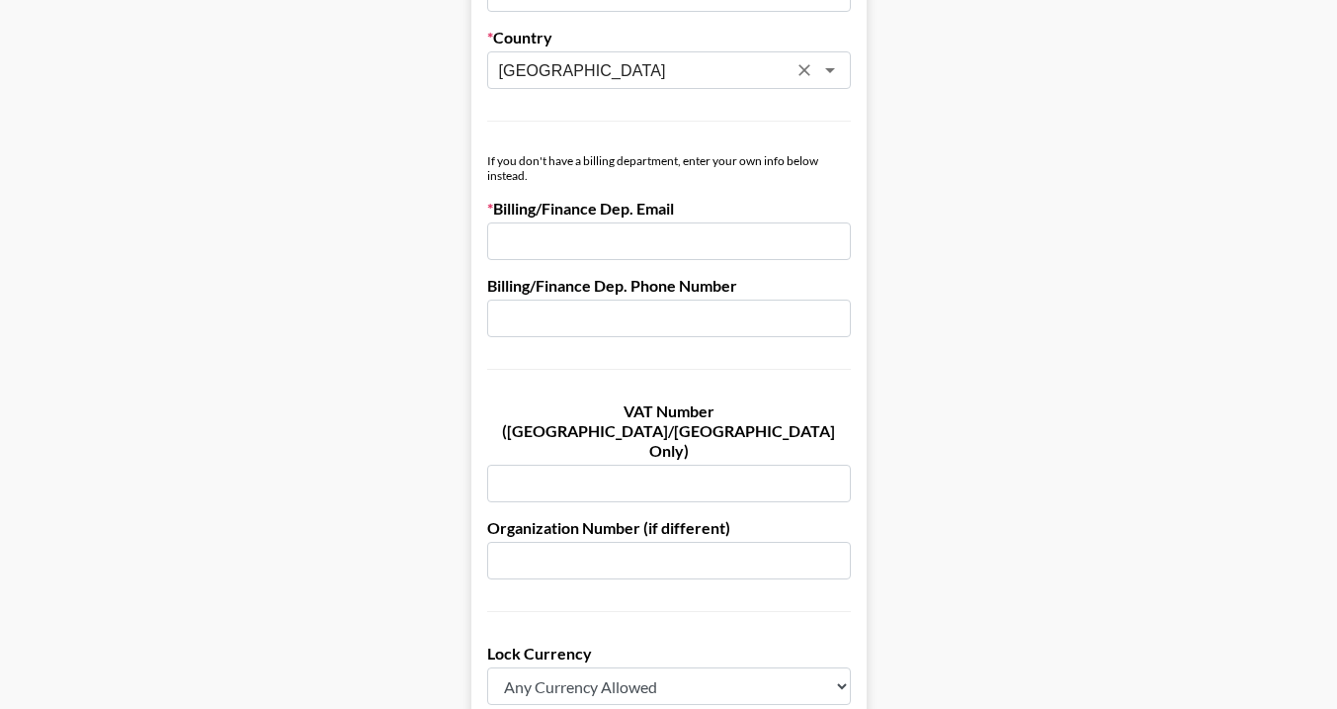
scroll to position [1003, 0]
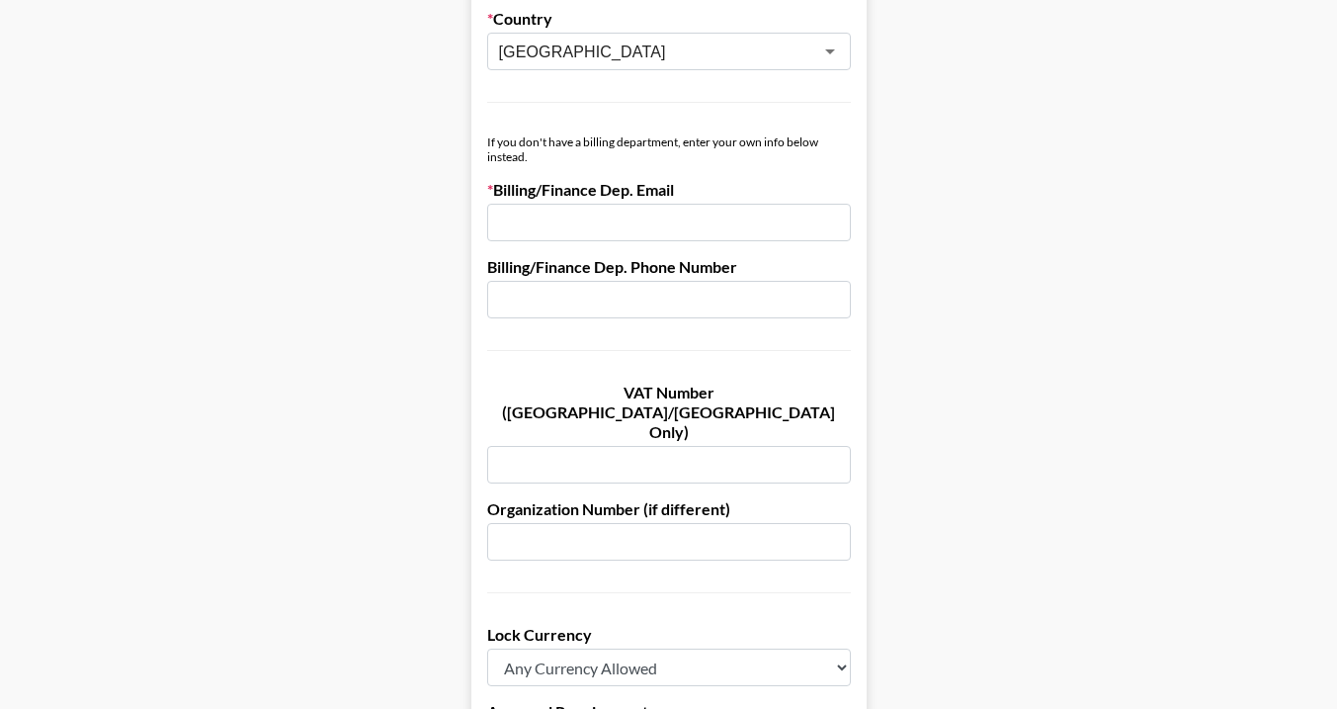
click at [674, 223] on input "email" at bounding box center [669, 223] width 364 height 38
paste input "[PERSON_NAME][EMAIL_ADDRESS][PERSON_NAME][DOMAIN_NAME]"
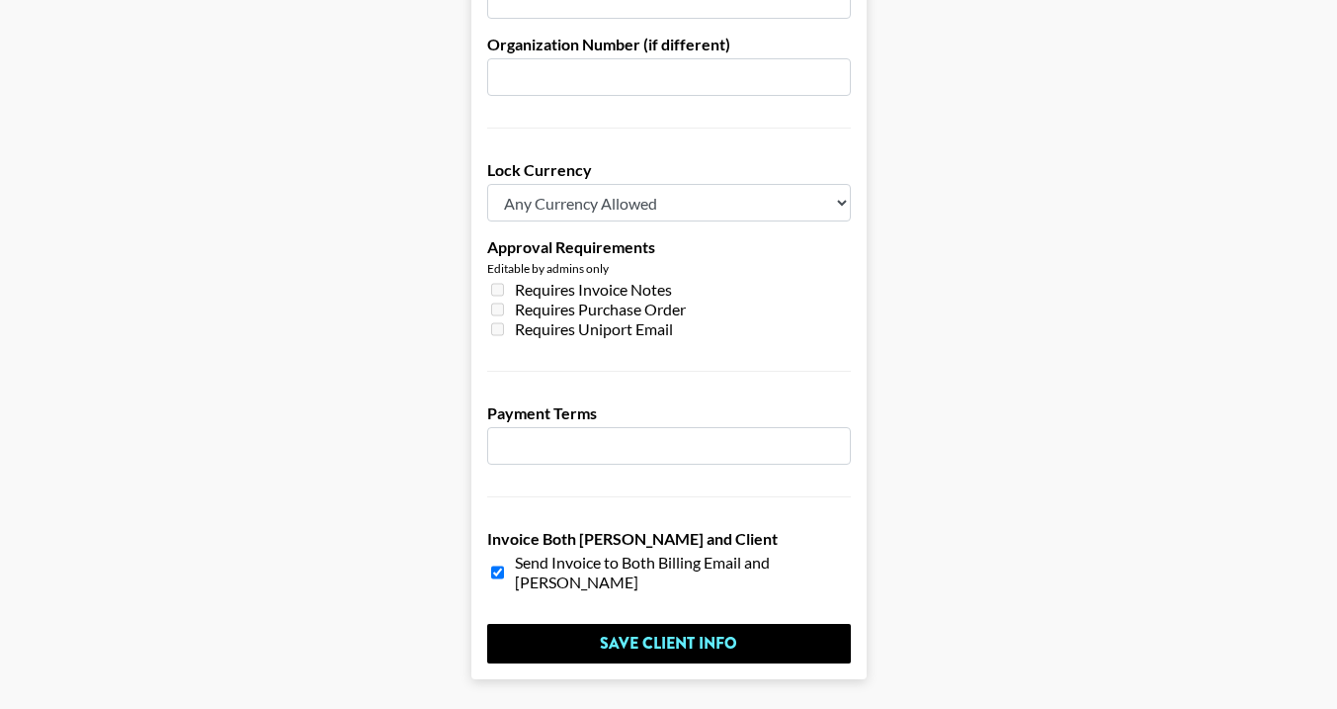
scroll to position [1509, 0]
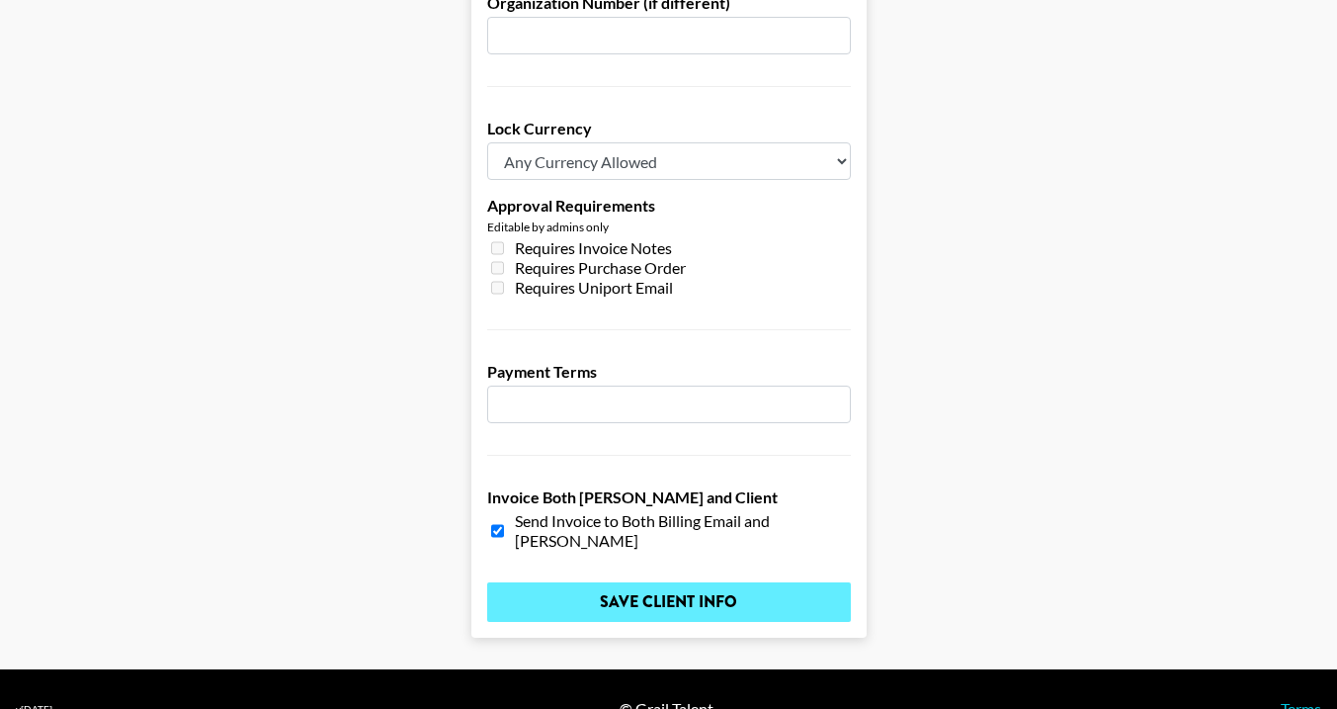
type input "[PERSON_NAME][EMAIL_ADDRESS][PERSON_NAME][DOMAIN_NAME]"
click at [567, 582] on input "Save Client Info" at bounding box center [669, 602] width 364 height 40
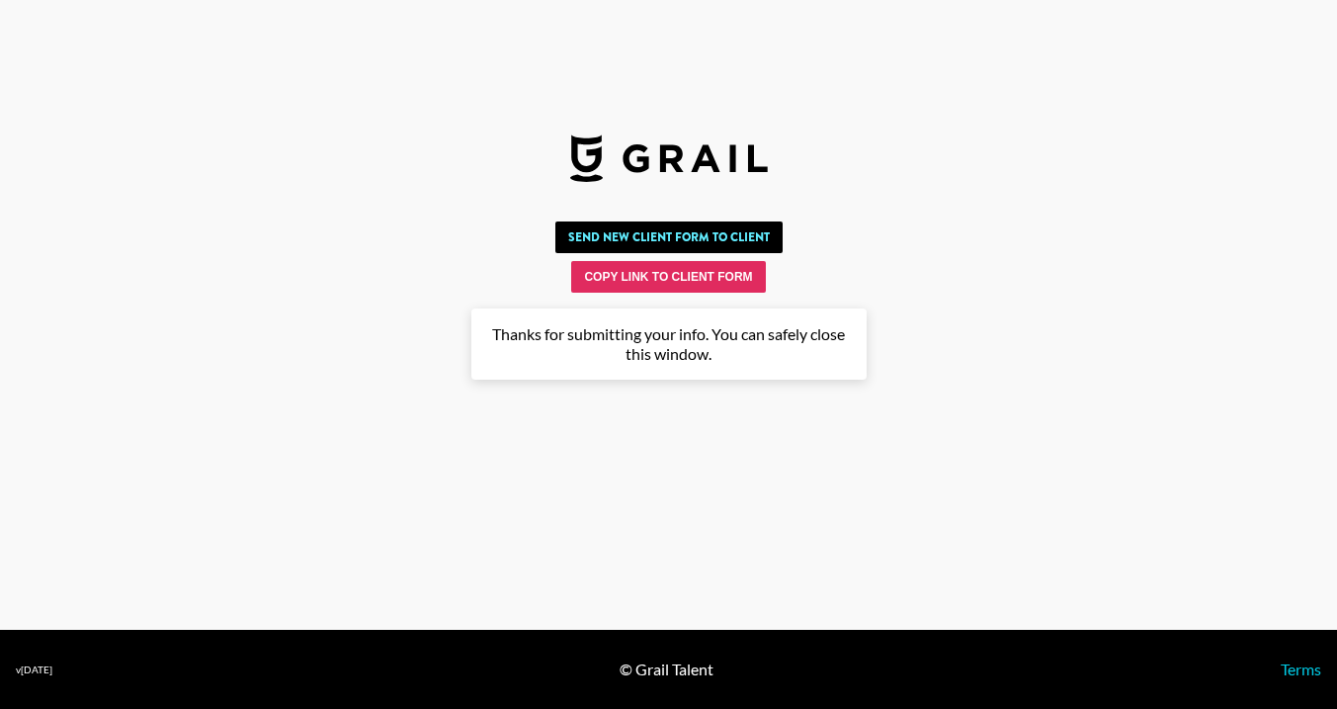
scroll to position [0, 0]
